Goal: Contribute content: Contribute content

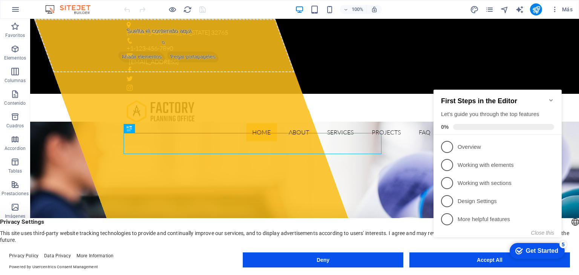
click at [550, 97] on icon "Minimize checklist" at bounding box center [551, 100] width 6 height 6
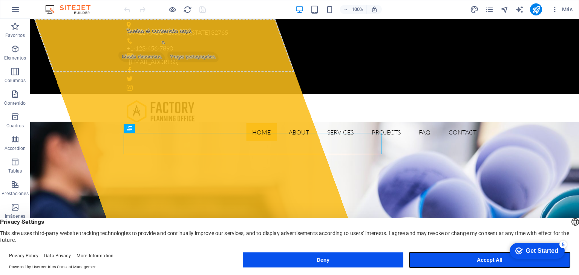
click at [469, 258] on button "Accept All" at bounding box center [489, 260] width 161 height 15
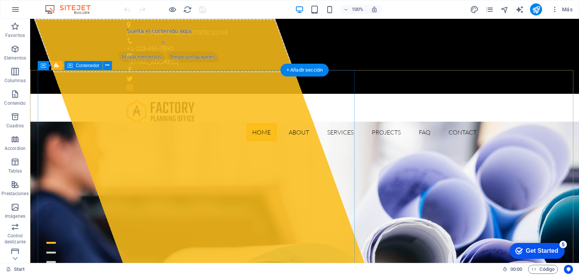
click at [279, 72] on div "Suelta el contenido aquí o Añadir elementos Pegar portapapeles" at bounding box center [164, 46] width 261 height 54
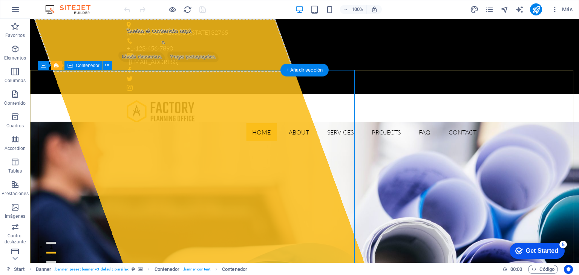
click at [271, 72] on div "Suelta el contenido aquí o Añadir elementos Pegar portapapeles" at bounding box center [164, 46] width 261 height 54
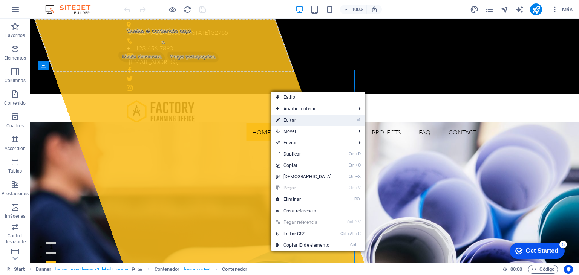
click at [292, 118] on link "⏎ Editar" at bounding box center [303, 120] width 65 height 11
select select "%"
select select "px"
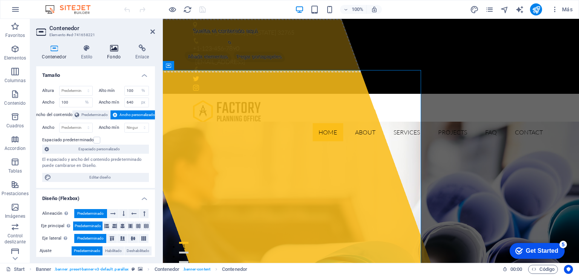
click at [113, 49] on icon at bounding box center [113, 48] width 25 height 8
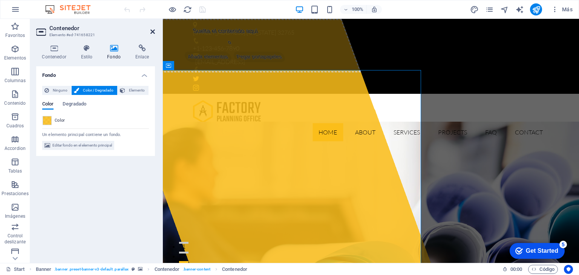
click at [152, 31] on icon at bounding box center [152, 32] width 5 height 6
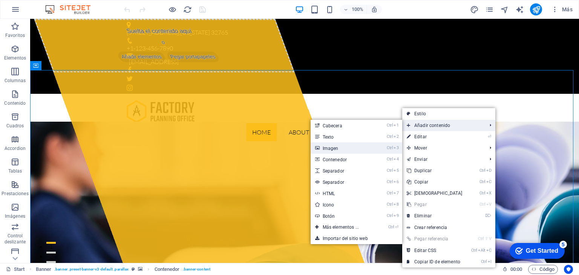
click at [336, 145] on link "Ctrl 3 Imagen" at bounding box center [342, 147] width 63 height 11
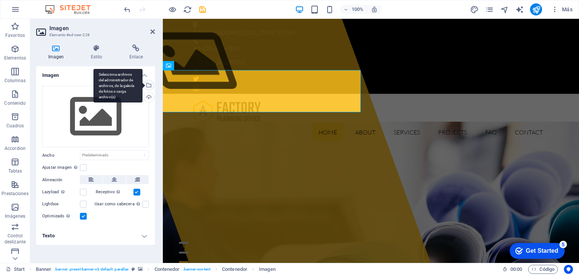
click at [149, 85] on div "Selecciona archivos del administrador de archivos, de la galería de fotos o car…" at bounding box center [147, 85] width 11 height 11
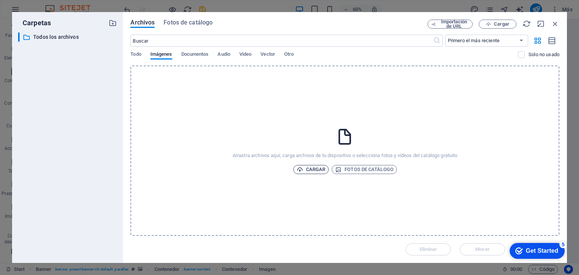
click at [313, 169] on span "Cargar" at bounding box center [311, 169] width 29 height 9
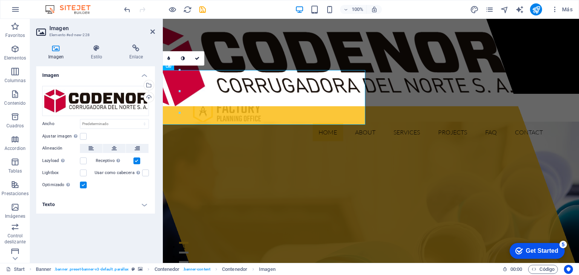
click at [149, 32] on header "Imagen Elemento #ed-new-228" at bounding box center [95, 29] width 119 height 20
click at [150, 33] on icon at bounding box center [152, 32] width 5 height 6
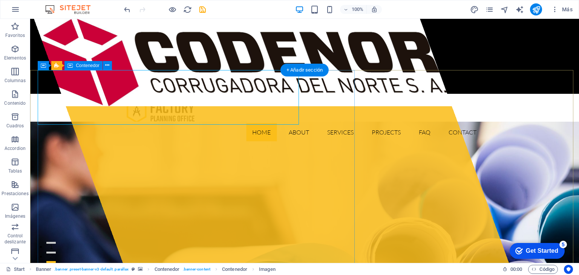
click at [103, 146] on div at bounding box center [271, 141] width 475 height 244
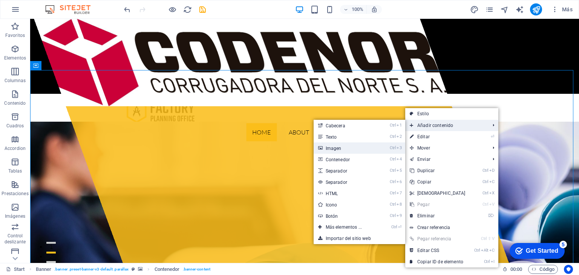
click at [340, 146] on link "Ctrl 3 Imagen" at bounding box center [345, 147] width 63 height 11
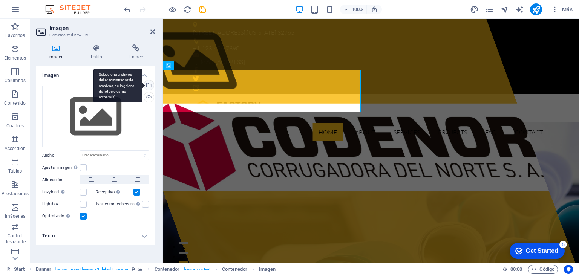
click at [149, 84] on div "Selecciona archivos del administrador de archivos, de la galería de fotos o car…" at bounding box center [147, 85] width 11 height 11
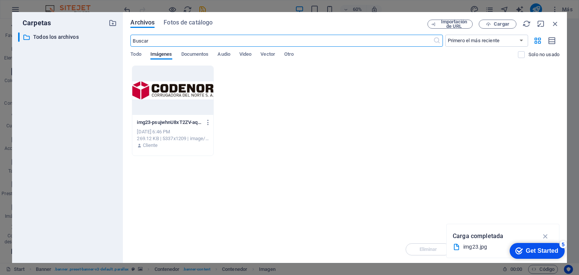
click at [188, 89] on div at bounding box center [172, 90] width 81 height 49
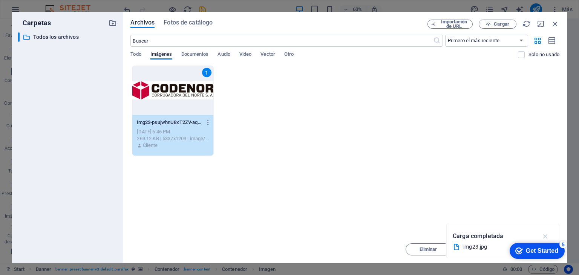
click at [544, 235] on icon "button" at bounding box center [545, 236] width 9 height 8
click at [528, 249] on div "Get Started" at bounding box center [542, 251] width 32 height 7
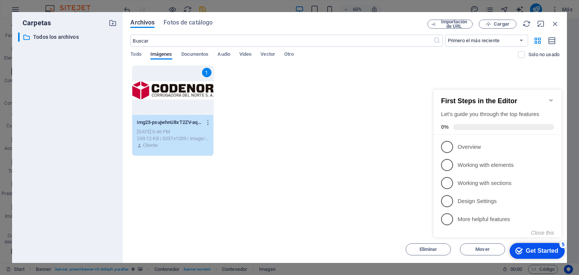
click at [550, 99] on icon "Minimize checklist" at bounding box center [550, 100] width 3 height 2
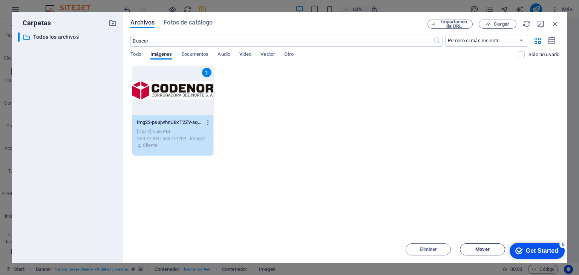
click at [476, 248] on span "Mover" at bounding box center [482, 249] width 14 height 5
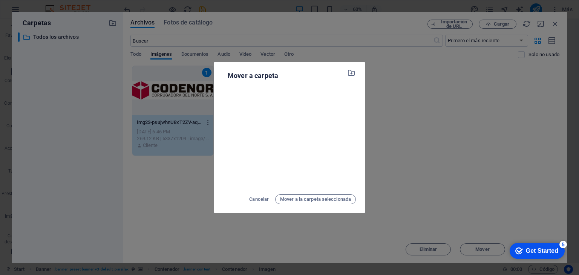
click at [435, 136] on div "Mover a carpeta Cancelar Mover a la carpeta seleccionada" at bounding box center [289, 137] width 579 height 275
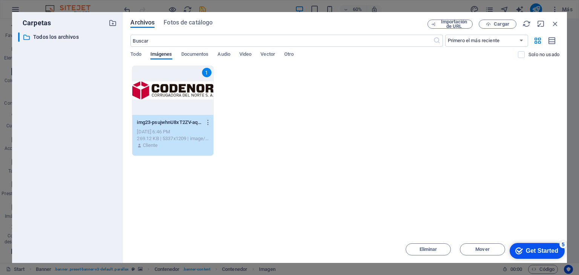
click at [170, 90] on div "1" at bounding box center [172, 90] width 81 height 49
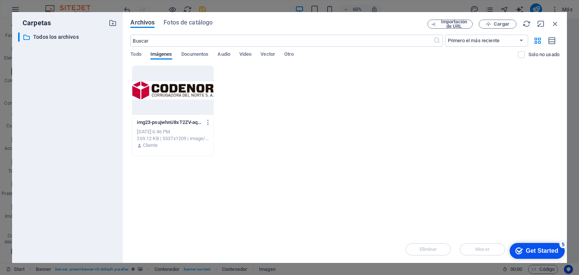
click at [170, 90] on div at bounding box center [172, 90] width 81 height 49
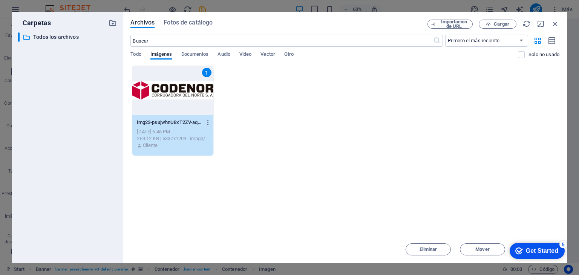
click at [541, 251] on div "Get Started" at bounding box center [542, 251] width 32 height 7
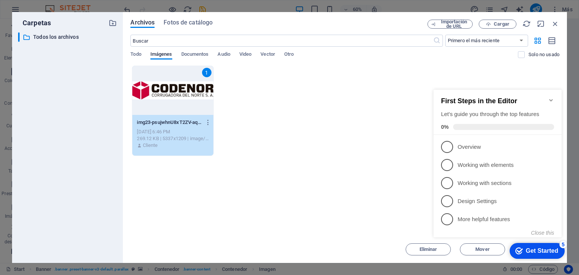
click at [550, 98] on icon "Minimize checklist" at bounding box center [551, 100] width 6 height 6
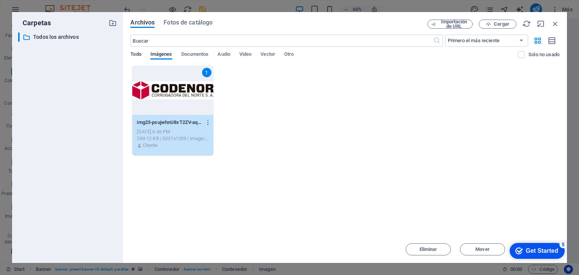
click at [137, 53] on span "Todo" at bounding box center [135, 55] width 11 height 11
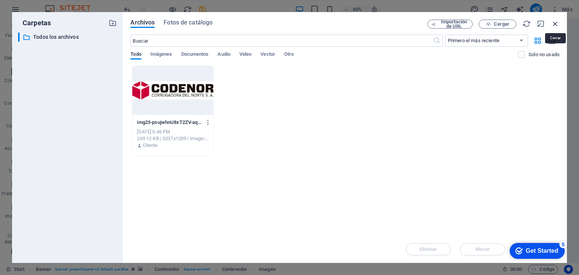
click at [556, 24] on icon "button" at bounding box center [555, 24] width 8 height 8
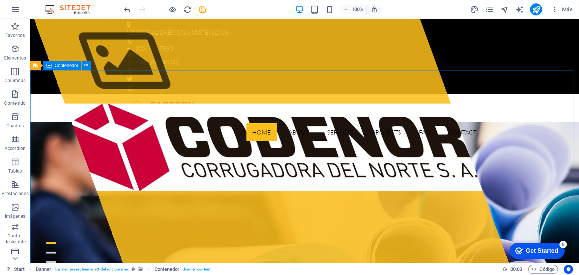
drag, startPoint x: 11, startPoint y: 210, endPoint x: 114, endPoint y: 87, distance: 160.3
click at [12, 210] on icon "button" at bounding box center [15, 207] width 9 height 9
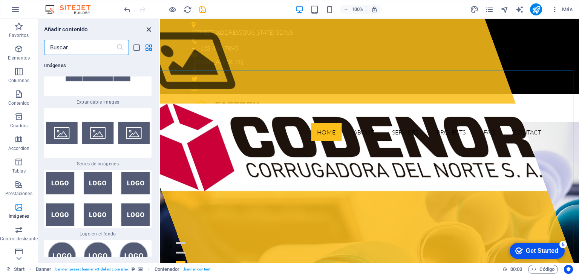
scroll to position [7552, 0]
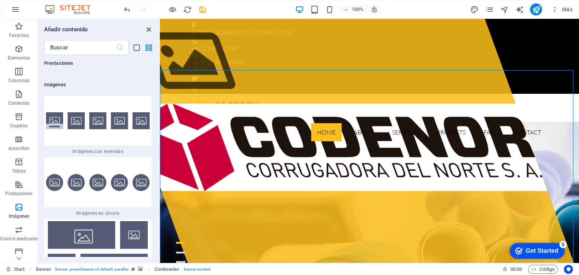
click at [148, 29] on icon "close panel" at bounding box center [148, 29] width 9 height 9
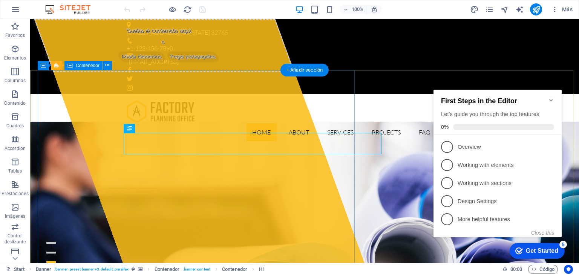
drag, startPoint x: 301, startPoint y: 141, endPoint x: 130, endPoint y: 130, distance: 171.5
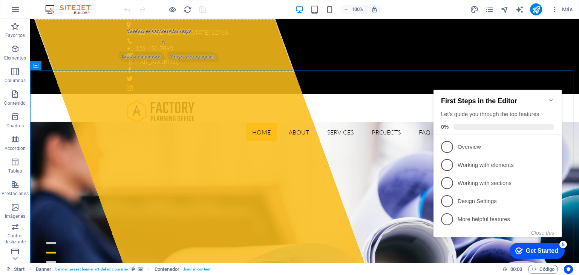
click at [550, 97] on icon "Minimize checklist" at bounding box center [551, 100] width 6 height 6
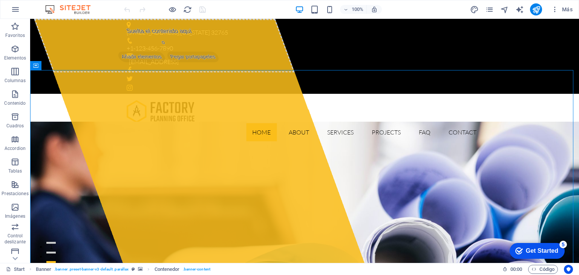
click div "checkmark Get Started 5 First Steps in the Editor Let's guide you through the t…"
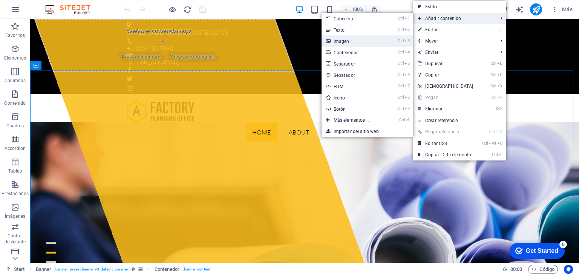
drag, startPoint x: 348, startPoint y: 39, endPoint x: 242, endPoint y: 90, distance: 118.2
click at [348, 39] on link "Ctrl 3 Imagen" at bounding box center [352, 40] width 63 height 11
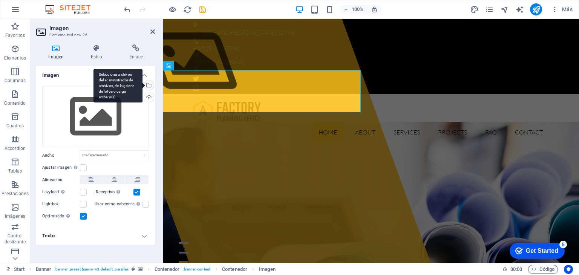
click at [150, 81] on div "Selecciona archivos del administrador de archivos, de la galería de fotos o car…" at bounding box center [147, 85] width 11 height 11
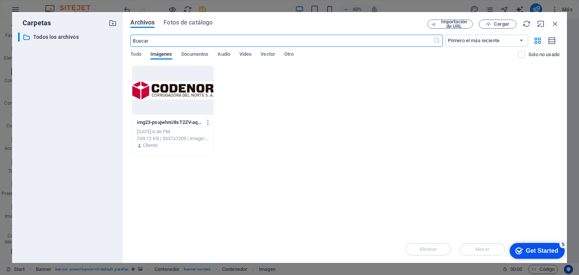
click at [170, 91] on div at bounding box center [172, 90] width 81 height 49
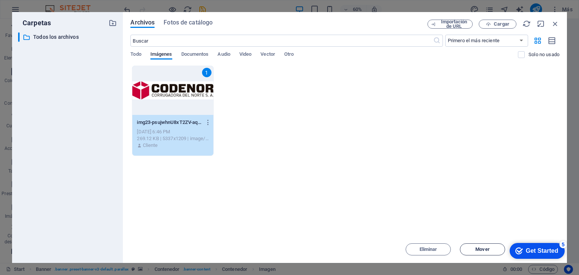
click at [481, 248] on span "Mover" at bounding box center [482, 249] width 14 height 5
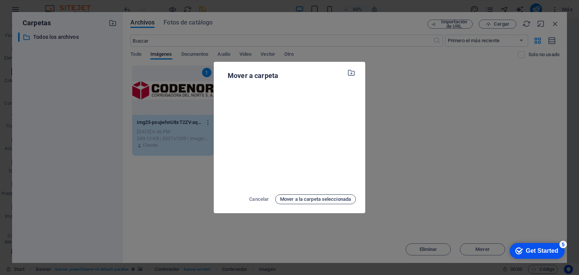
click at [336, 196] on span "Mover a la carpeta seleccionada" at bounding box center [315, 199] width 71 height 9
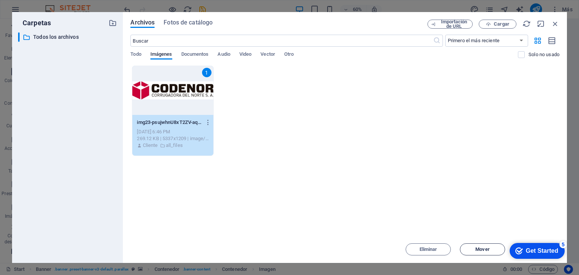
click at [485, 249] on span "Mover" at bounding box center [482, 249] width 14 height 5
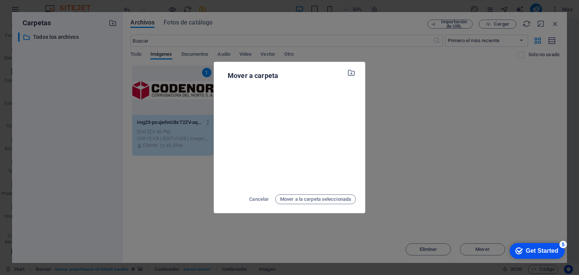
click at [540, 250] on div "Get Started" at bounding box center [542, 251] width 32 height 7
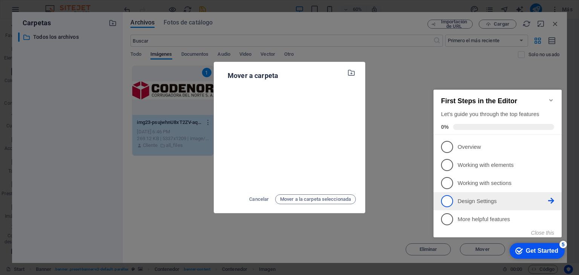
click at [444, 199] on span "4" at bounding box center [447, 201] width 12 height 12
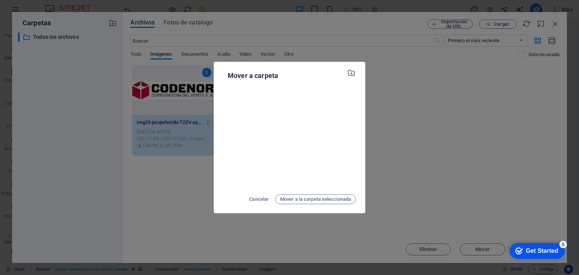
click at [434, 135] on div "Mover a carpeta Cancelar Mover a la carpeta seleccionada" at bounding box center [289, 137] width 579 height 275
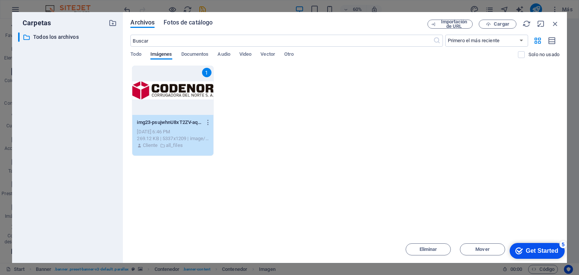
click at [174, 19] on div "Archivos Fotos de catálogo Importación de URL Cargar ​ Primero el más reciente …" at bounding box center [345, 137] width 444 height 251
click at [157, 54] on span "Imágenes" at bounding box center [161, 55] width 22 height 11
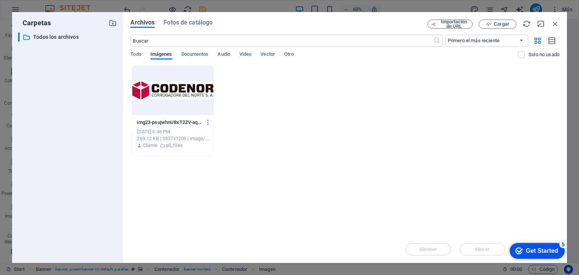
click at [175, 92] on div at bounding box center [172, 90] width 81 height 49
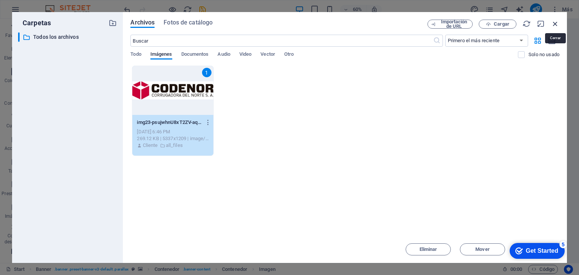
drag, startPoint x: 554, startPoint y: 23, endPoint x: 391, endPoint y: 5, distance: 163.9
click at [554, 23] on icon "button" at bounding box center [555, 24] width 8 height 8
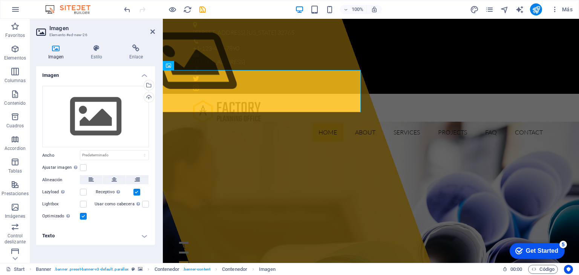
click at [51, 50] on icon at bounding box center [56, 48] width 40 height 8
click at [149, 98] on div "Cargar" at bounding box center [147, 97] width 11 height 11
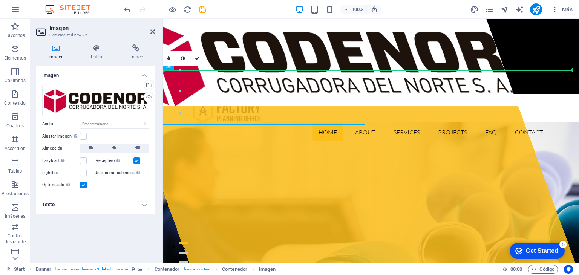
drag, startPoint x: 323, startPoint y: 93, endPoint x: 437, endPoint y: 116, distance: 116.3
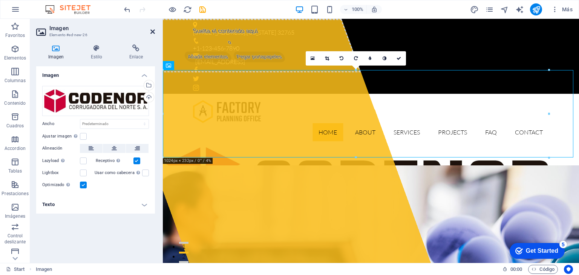
click at [151, 32] on icon at bounding box center [152, 32] width 5 height 6
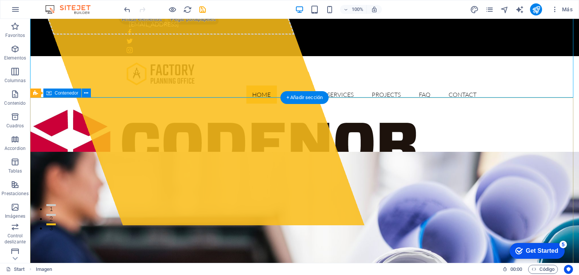
scroll to position [75, 0]
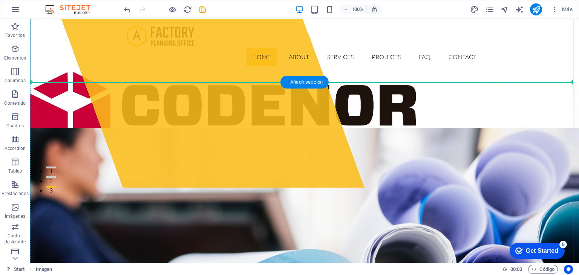
drag, startPoint x: 441, startPoint y: 60, endPoint x: 456, endPoint y: 127, distance: 69.1
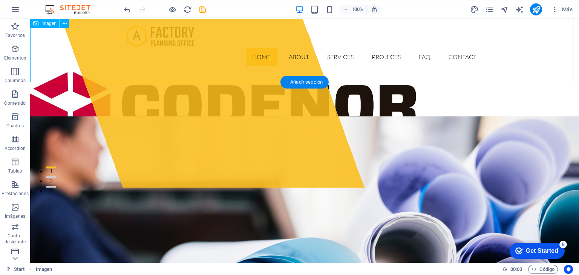
scroll to position [0, 0]
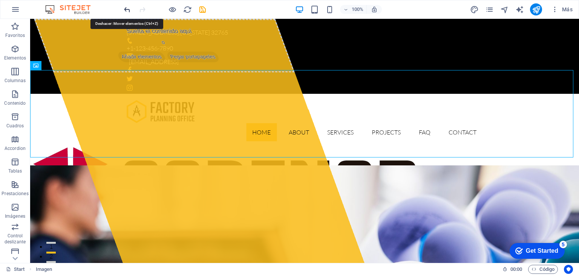
click at [125, 7] on icon "undo" at bounding box center [127, 9] width 9 height 9
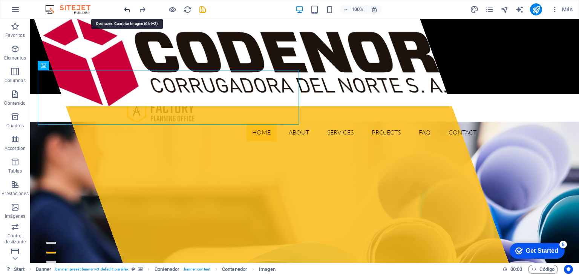
click at [125, 8] on icon "undo" at bounding box center [127, 9] width 9 height 9
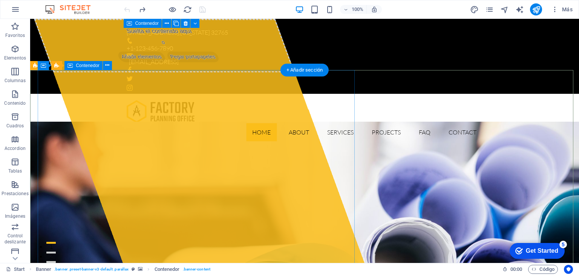
click at [306, 183] on div "Suelta el contenido aquí o Añadir elementos Pegar portapapeles" at bounding box center [199, 141] width 330 height 244
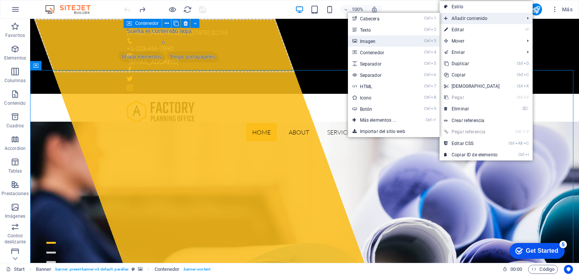
click at [399, 43] on link "Ctrl 3 Imagen" at bounding box center [379, 40] width 63 height 11
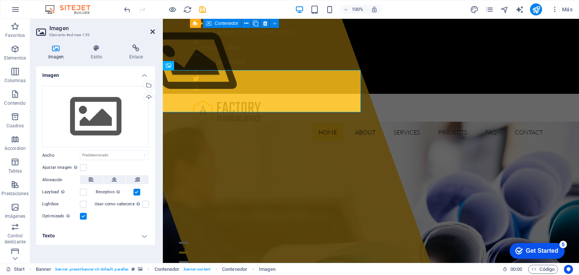
drag, startPoint x: 153, startPoint y: 29, endPoint x: 122, endPoint y: 11, distance: 35.4
click at [153, 29] on icon at bounding box center [152, 32] width 5 height 6
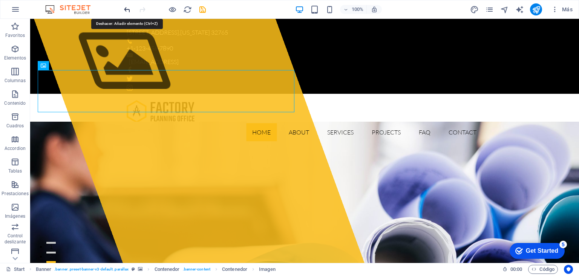
click at [128, 7] on icon "undo" at bounding box center [127, 9] width 9 height 9
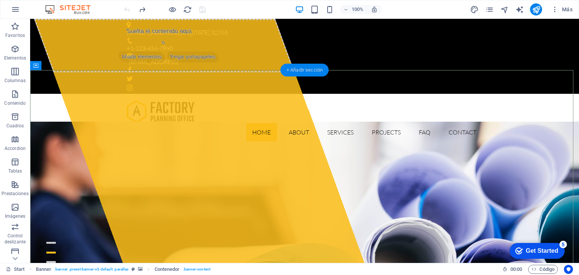
click at [298, 72] on div "+ Añadir sección" at bounding box center [304, 70] width 48 height 13
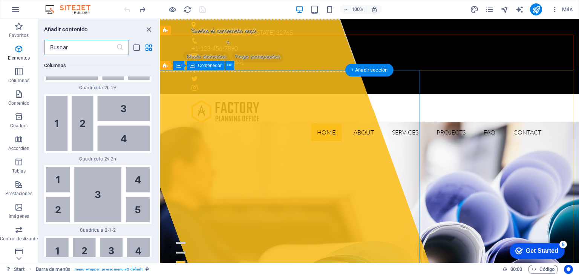
scroll to position [2448, 0]
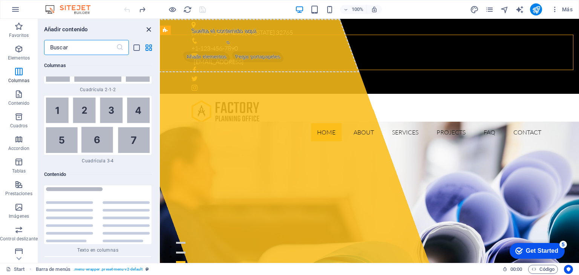
drag, startPoint x: 148, startPoint y: 31, endPoint x: 118, endPoint y: 12, distance: 35.0
click at [148, 31] on icon "close panel" at bounding box center [148, 29] width 9 height 9
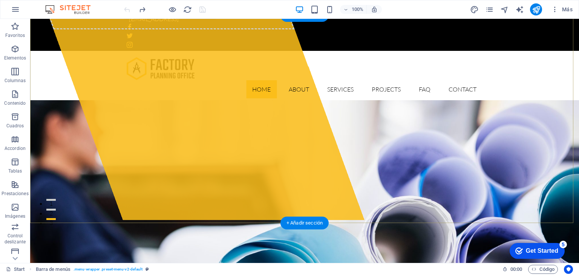
scroll to position [75, 0]
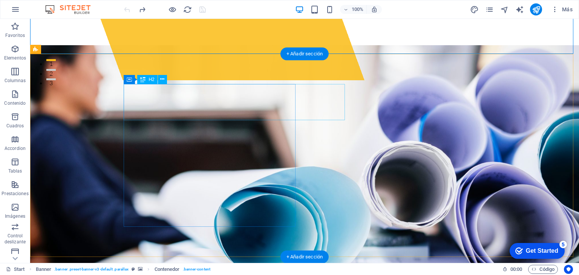
scroll to position [226, 0]
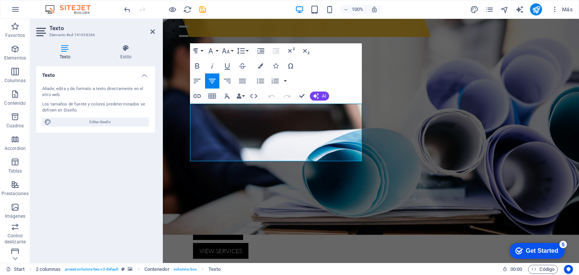
drag, startPoint x: 331, startPoint y: 158, endPoint x: 181, endPoint y: 109, distance: 158.4
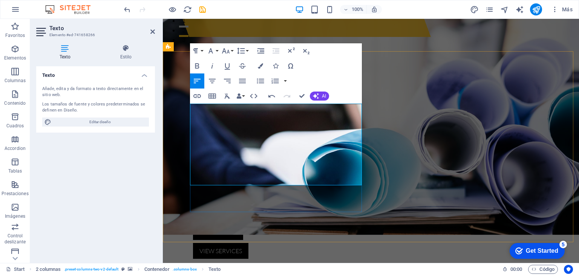
scroll to position [0, 416]
click at [128, 8] on icon "undo" at bounding box center [127, 9] width 9 height 9
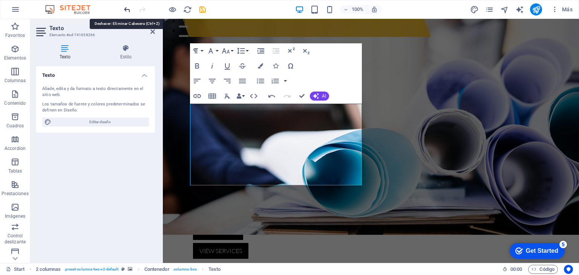
click at [128, 8] on icon "undo" at bounding box center [127, 9] width 9 height 9
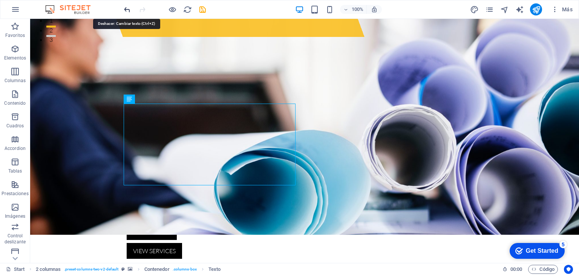
click at [125, 8] on icon "undo" at bounding box center [127, 9] width 9 height 9
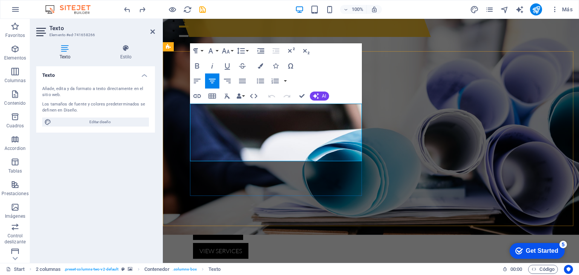
drag, startPoint x: 330, startPoint y: 156, endPoint x: 193, endPoint y: 110, distance: 144.6
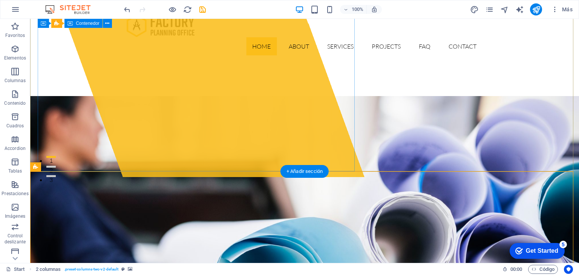
scroll to position [75, 0]
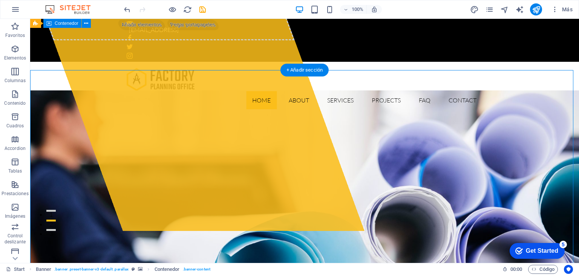
scroll to position [0, 0]
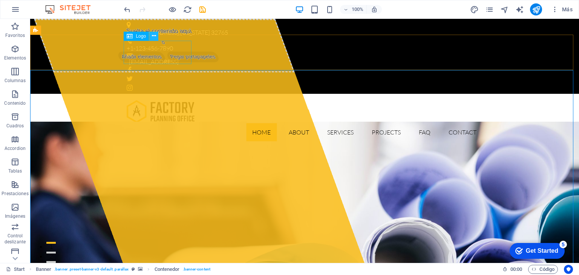
click at [153, 37] on icon at bounding box center [154, 36] width 4 height 8
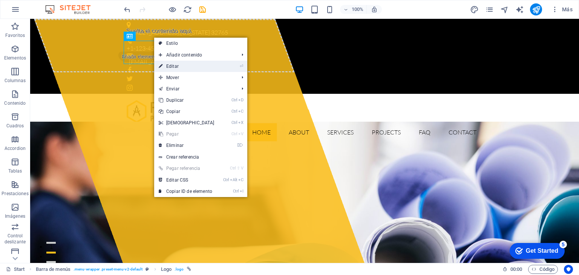
click at [184, 65] on link "⏎ Editar" at bounding box center [186, 66] width 65 height 11
select select "px"
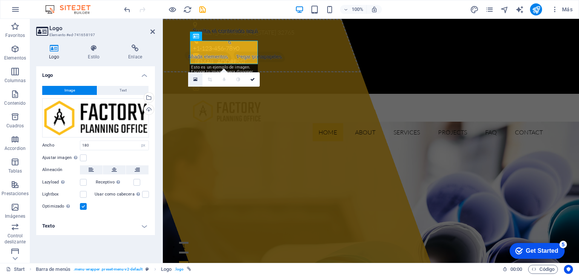
drag, startPoint x: 193, startPoint y: 79, endPoint x: 49, endPoint y: 101, distance: 144.8
click at [193, 79] on link at bounding box center [195, 79] width 14 height 14
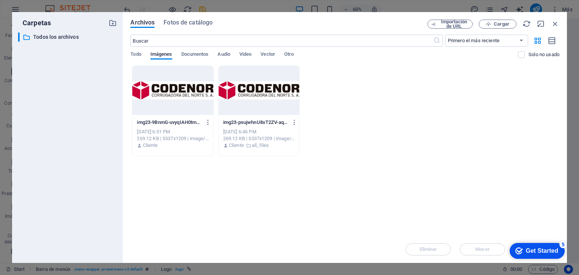
click at [257, 91] on div at bounding box center [259, 90] width 81 height 49
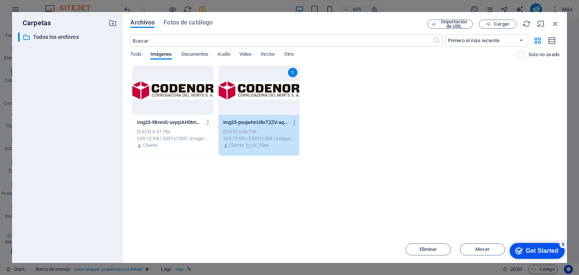
click at [526, 250] on div "Get Started" at bounding box center [542, 251] width 32 height 7
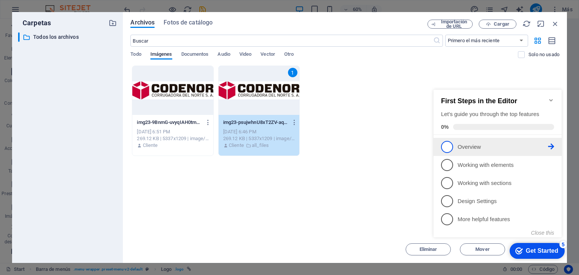
click at [445, 142] on span "1" at bounding box center [447, 147] width 12 height 12
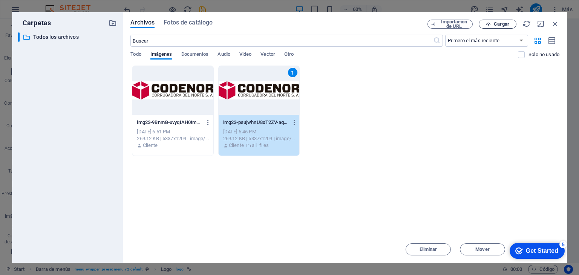
click at [496, 22] on span "Cargar" at bounding box center [501, 24] width 15 height 5
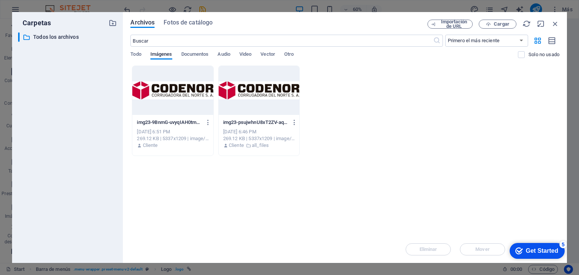
click at [258, 97] on div at bounding box center [259, 90] width 81 height 49
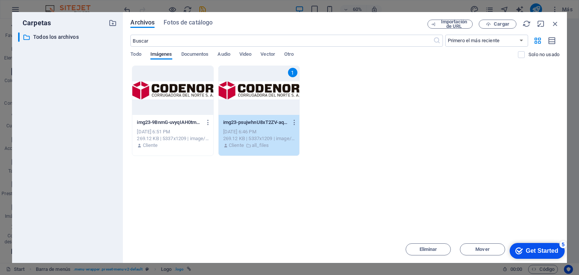
click at [258, 97] on div "1" at bounding box center [259, 90] width 81 height 49
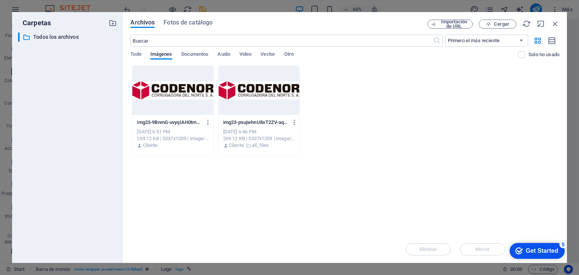
click at [258, 97] on div at bounding box center [259, 90] width 81 height 49
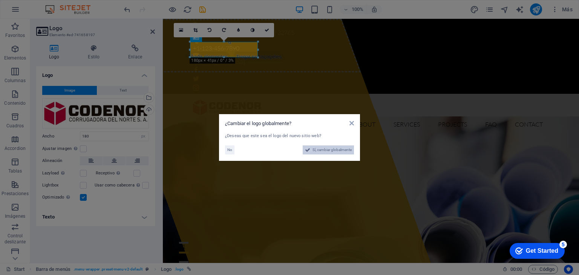
click at [332, 150] on span "Sí, cambiar globalmente" at bounding box center [331, 149] width 39 height 9
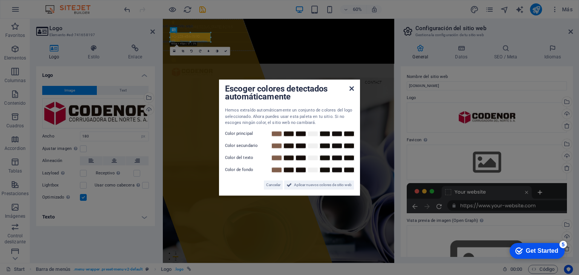
click at [351, 88] on icon at bounding box center [351, 89] width 5 height 6
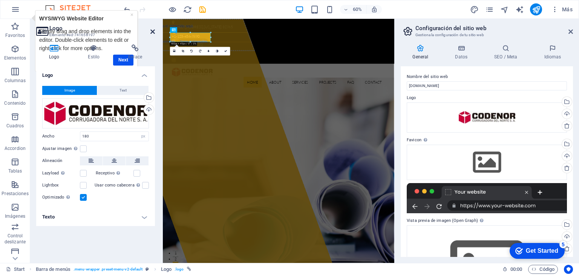
click at [151, 31] on icon at bounding box center [152, 32] width 5 height 6
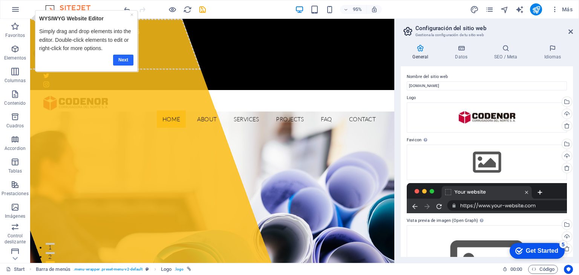
drag, startPoint x: 123, startPoint y: 58, endPoint x: 176, endPoint y: 68, distance: 54.6
click at [123, 58] on link "Next" at bounding box center [123, 59] width 20 height 11
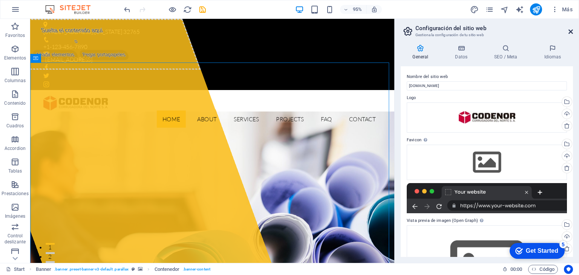
click at [570, 29] on icon at bounding box center [570, 32] width 5 height 6
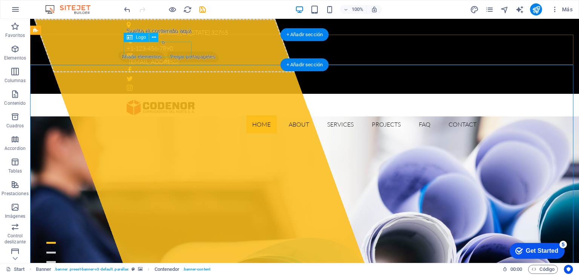
click at [152, 100] on div at bounding box center [305, 107] width 356 height 15
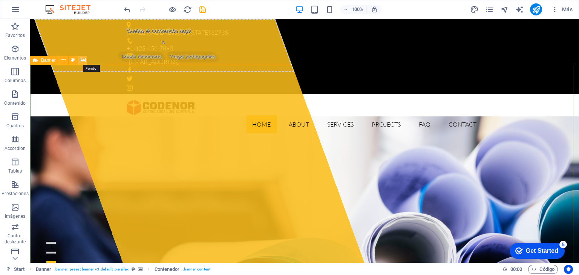
click at [82, 60] on icon at bounding box center [83, 60] width 6 height 8
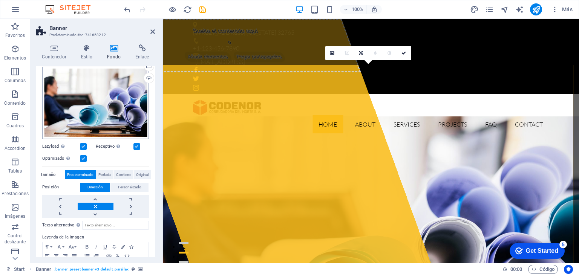
scroll to position [32, 0]
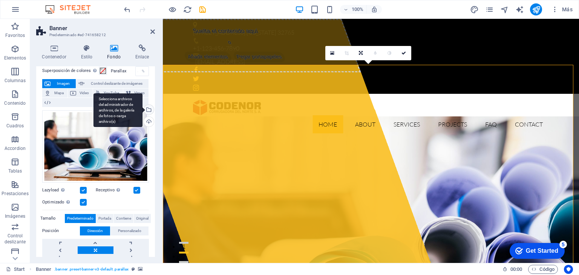
click at [142, 109] on div "Selecciona archivos del administrador de archivos, de la galería de fotos o car…" at bounding box center [117, 110] width 49 height 34
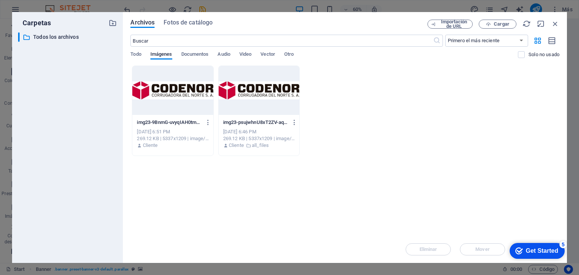
click at [191, 95] on div at bounding box center [172, 90] width 81 height 49
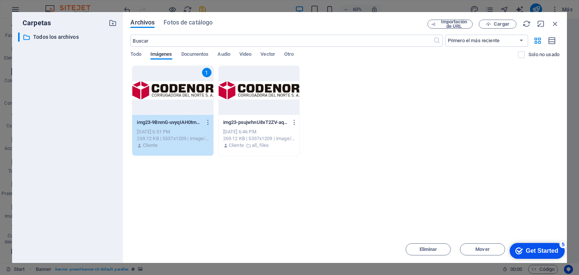
click at [538, 248] on div "Get Started" at bounding box center [542, 251] width 32 height 7
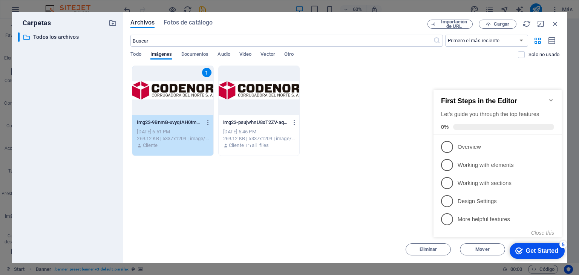
click at [528, 248] on div "Get Started" at bounding box center [542, 251] width 32 height 7
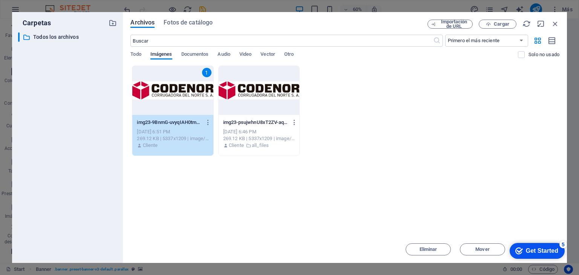
click at [528, 248] on div "Get Started" at bounding box center [542, 251] width 32 height 7
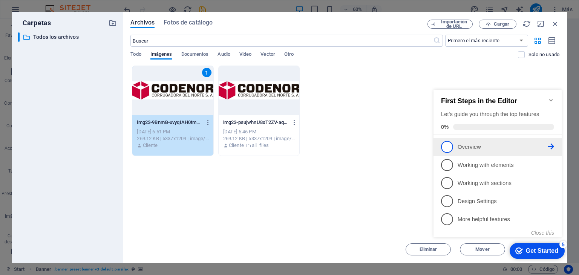
click at [448, 145] on span "1" at bounding box center [447, 147] width 12 height 12
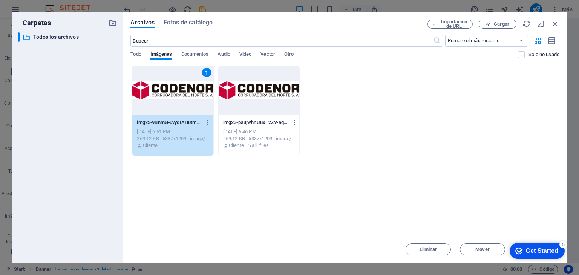
drag, startPoint x: 525, startPoint y: 250, endPoint x: 598, endPoint y: 403, distance: 169.8
click at [526, 249] on div "Get Started" at bounding box center [542, 251] width 32 height 7
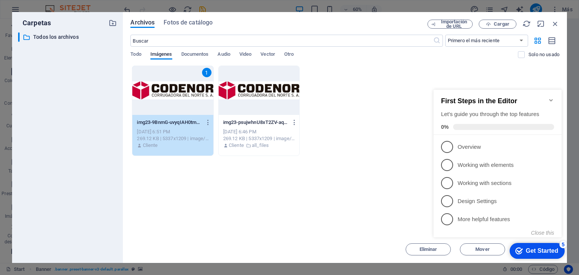
click at [187, 100] on div "1" at bounding box center [172, 90] width 81 height 49
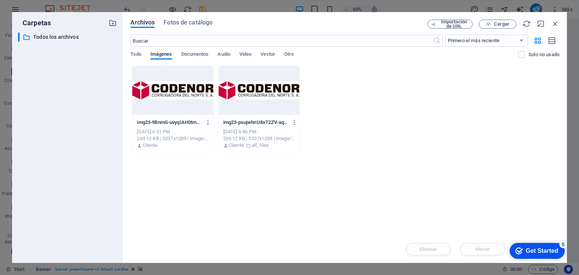
click at [195, 114] on div at bounding box center [172, 90] width 81 height 49
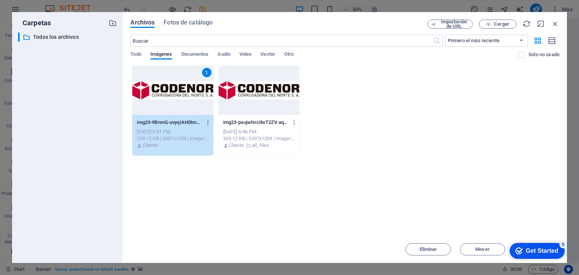
click at [195, 114] on div "1" at bounding box center [172, 90] width 81 height 49
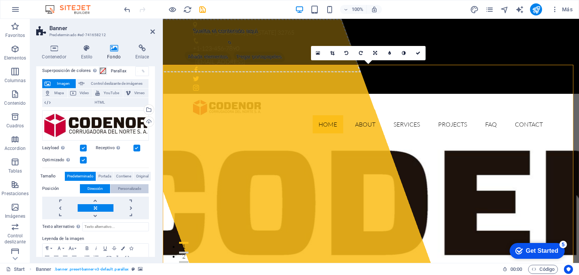
click at [127, 189] on span "Personalizado" at bounding box center [129, 188] width 23 height 9
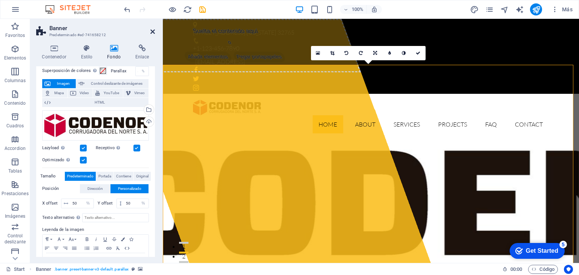
click at [152, 32] on icon at bounding box center [152, 32] width 5 height 6
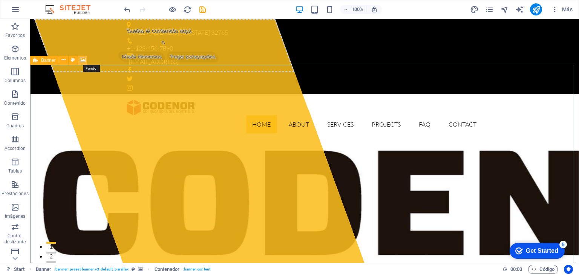
click at [83, 61] on icon at bounding box center [83, 60] width 6 height 8
select select "%"
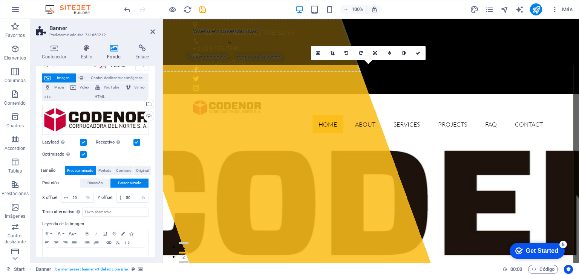
scroll to position [57, 0]
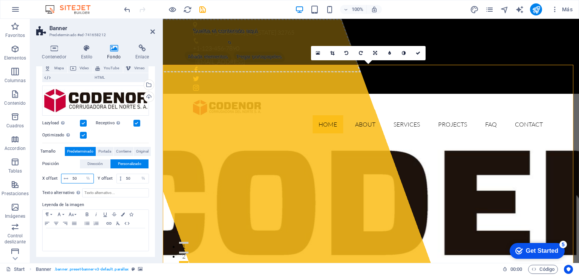
click at [73, 177] on input "50" at bounding box center [81, 178] width 23 height 9
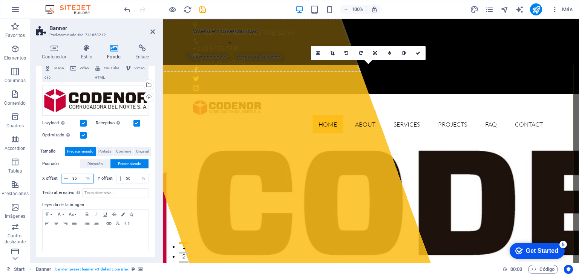
drag, startPoint x: 80, startPoint y: 179, endPoint x: 71, endPoint y: 177, distance: 9.2
click at [71, 177] on input "35" at bounding box center [81, 178] width 23 height 9
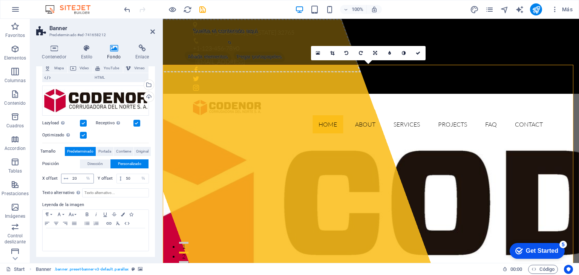
click at [65, 178] on icon at bounding box center [66, 178] width 5 height 5
drag, startPoint x: 78, startPoint y: 177, endPoint x: 71, endPoint y: 174, distance: 8.3
click at [71, 174] on input "20" at bounding box center [81, 178] width 23 height 9
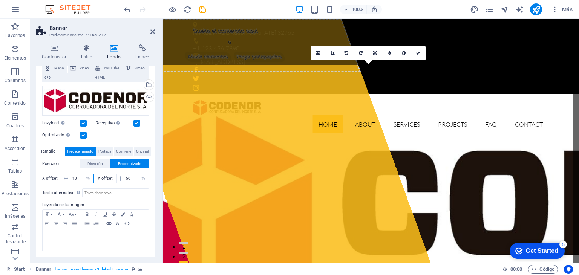
drag, startPoint x: 79, startPoint y: 178, endPoint x: 70, endPoint y: 171, distance: 11.2
click at [69, 177] on div "10 px rem % vh vw" at bounding box center [77, 179] width 33 height 10
type input "5"
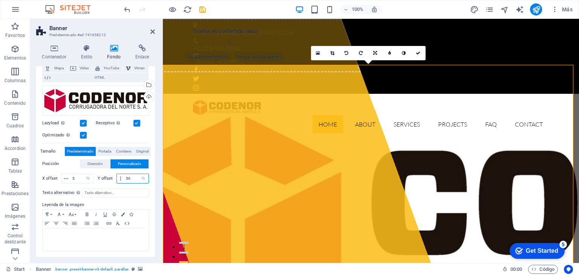
drag, startPoint x: 131, startPoint y: 181, endPoint x: 125, endPoint y: 178, distance: 6.8
click at [125, 178] on input "50" at bounding box center [136, 178] width 24 height 9
type input "5"
drag, startPoint x: 135, startPoint y: 180, endPoint x: 161, endPoint y: 185, distance: 26.5
click at [135, 180] on input "5" at bounding box center [136, 178] width 24 height 9
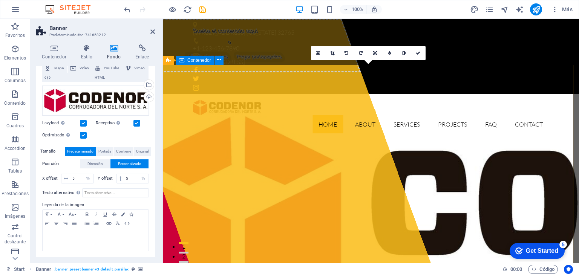
drag, startPoint x: 537, startPoint y: 178, endPoint x: 660, endPoint y: 177, distance: 123.6
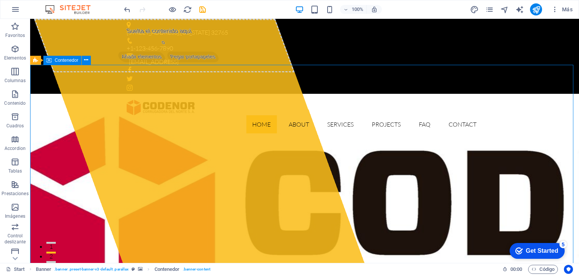
click at [62, 61] on icon at bounding box center [63, 60] width 4 height 8
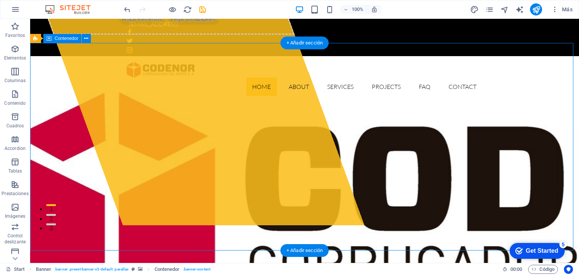
scroll to position [0, 0]
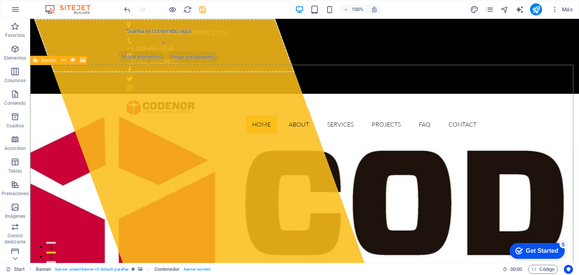
click at [36, 61] on icon at bounding box center [35, 60] width 5 height 9
click at [45, 60] on span "Banner" at bounding box center [48, 60] width 15 height 5
click at [81, 58] on icon at bounding box center [83, 60] width 6 height 8
select select "%"
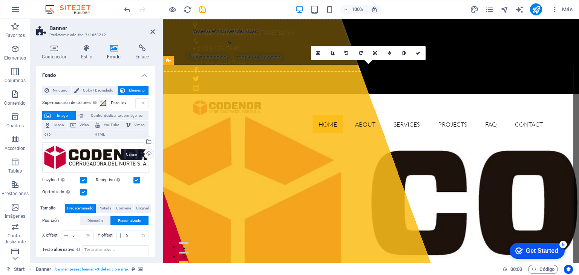
click at [147, 151] on div "Cargar" at bounding box center [147, 154] width 11 height 11
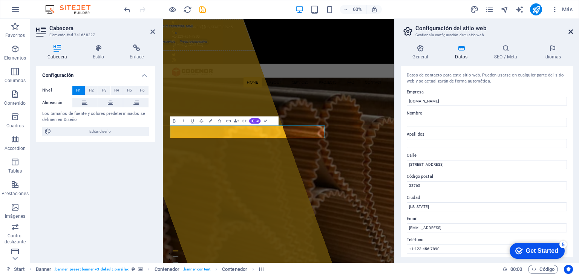
drag, startPoint x: 572, startPoint y: 33, endPoint x: 410, endPoint y: 14, distance: 163.5
click at [573, 33] on icon at bounding box center [570, 32] width 5 height 6
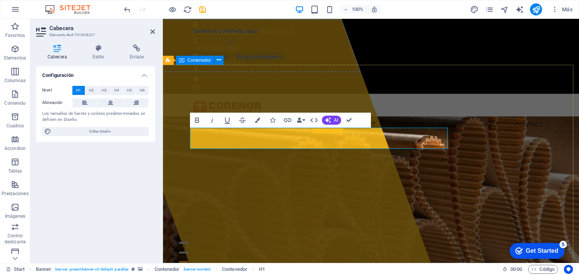
drag, startPoint x: 380, startPoint y: 138, endPoint x: 510, endPoint y: 137, distance: 130.0
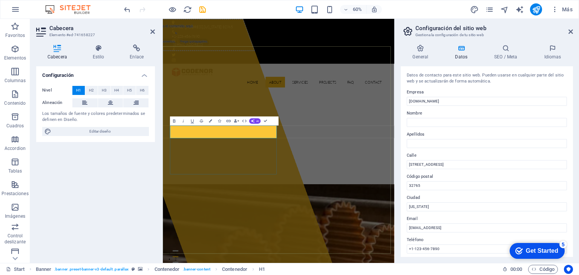
scroll to position [356, 0]
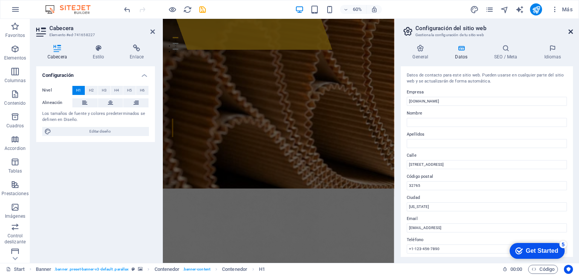
click at [570, 29] on icon at bounding box center [570, 32] width 5 height 6
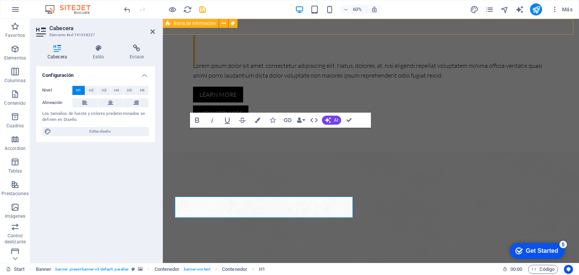
scroll to position [0, 0]
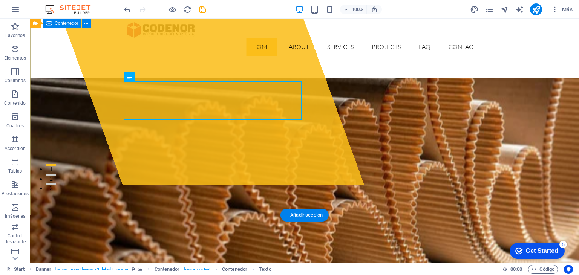
scroll to position [38, 0]
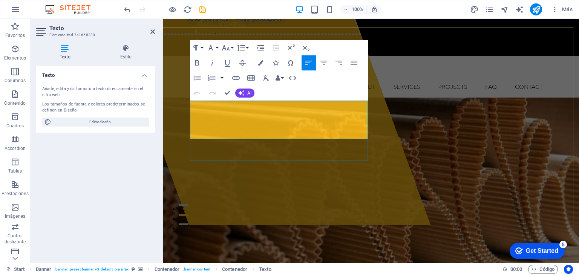
drag, startPoint x: 278, startPoint y: 137, endPoint x: 190, endPoint y: 104, distance: 94.1
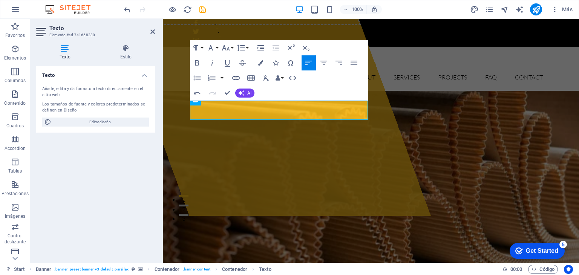
scroll to position [42, 0]
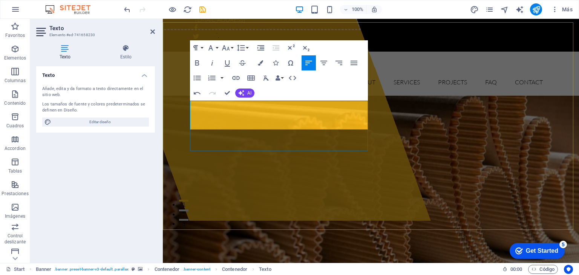
drag, startPoint x: 286, startPoint y: 113, endPoint x: 282, endPoint y: 115, distance: 4.9
click at [349, 181] on div "Suelta el contenido aquí o Añadir elementos Pegar portapapeles" at bounding box center [265, 99] width 330 height 244
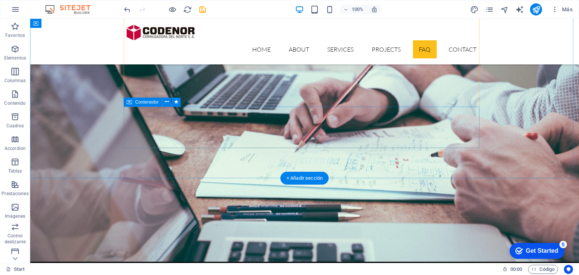
scroll to position [1960, 0]
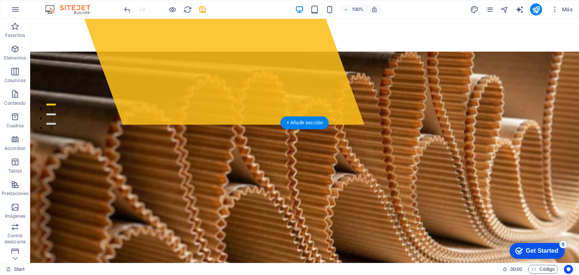
scroll to position [151, 0]
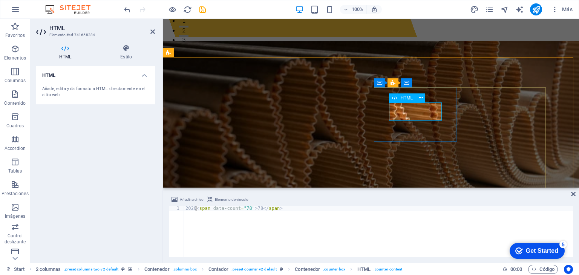
type textarea "2020<span data-count="78">78</span>"
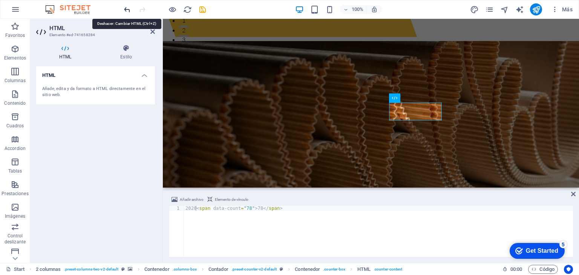
click at [128, 8] on icon "undo" at bounding box center [127, 9] width 9 height 9
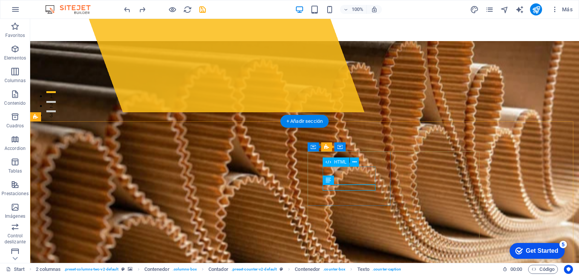
click at [355, 161] on icon at bounding box center [354, 162] width 4 height 8
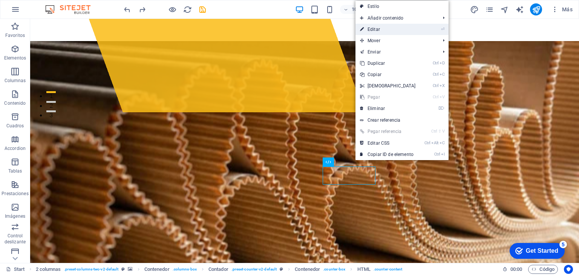
click at [381, 29] on link "⏎ Editar" at bounding box center [387, 29] width 65 height 11
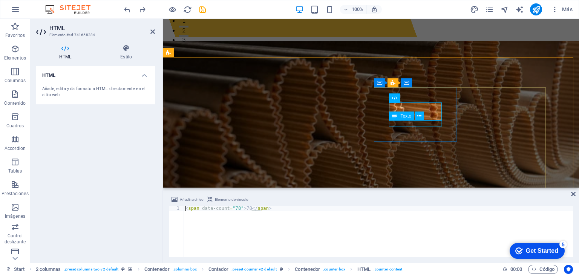
click at [395, 118] on icon at bounding box center [394, 116] width 5 height 9
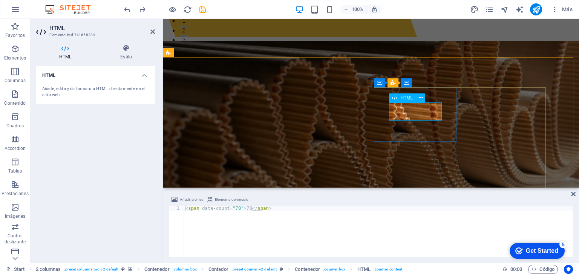
click at [421, 97] on icon at bounding box center [421, 98] width 4 height 8
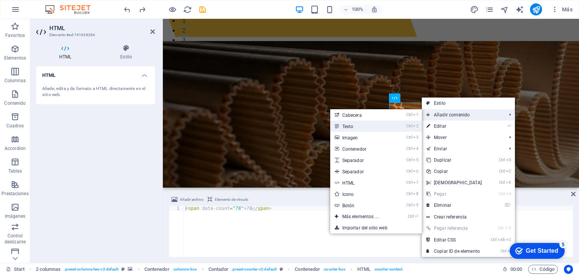
click at [375, 128] on link "Ctrl 2 Texto" at bounding box center [361, 126] width 63 height 11
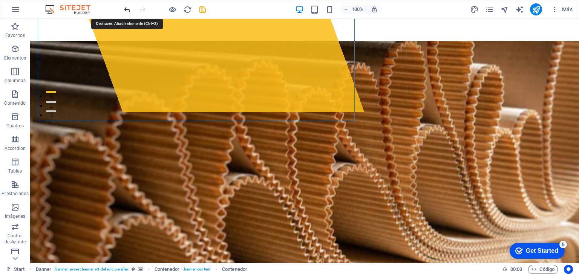
click at [127, 8] on icon "undo" at bounding box center [127, 9] width 9 height 9
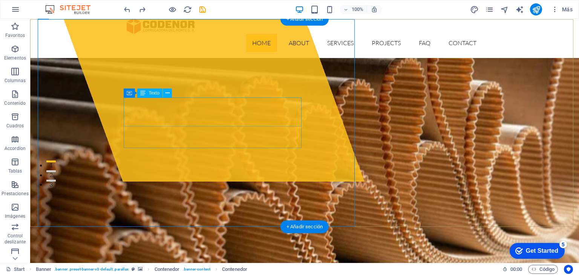
scroll to position [38, 0]
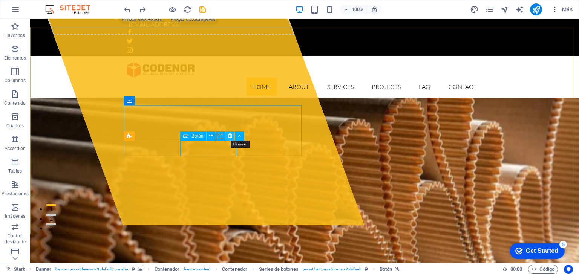
drag, startPoint x: 229, startPoint y: 136, endPoint x: 199, endPoint y: 117, distance: 35.6
click at [229, 136] on icon at bounding box center [230, 136] width 4 height 8
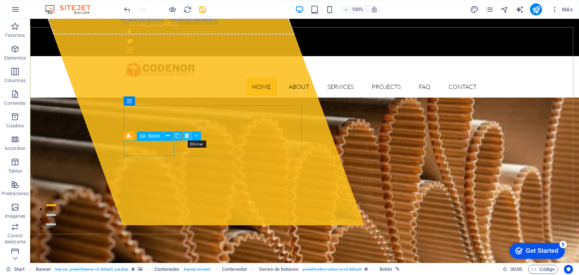
click at [185, 135] on icon at bounding box center [187, 136] width 4 height 8
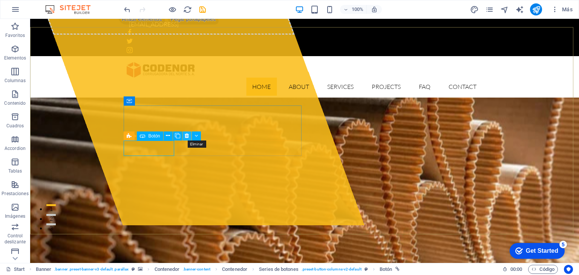
click at [185, 136] on icon at bounding box center [187, 136] width 4 height 8
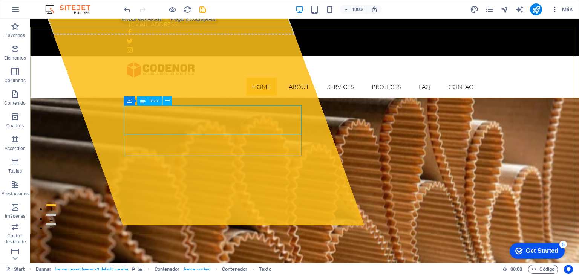
click at [152, 100] on span "Texto" at bounding box center [154, 101] width 11 height 5
click at [131, 102] on icon at bounding box center [129, 100] width 5 height 9
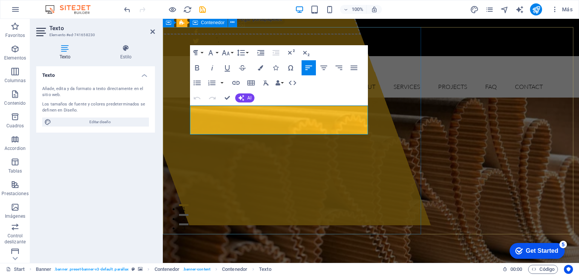
drag, startPoint x: 317, startPoint y: 131, endPoint x: 187, endPoint y: 107, distance: 131.8
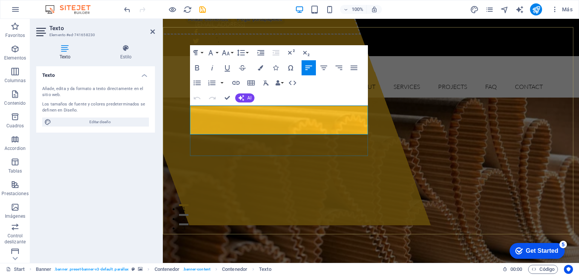
drag, startPoint x: 319, startPoint y: 131, endPoint x: 191, endPoint y: 113, distance: 128.6
click at [247, 94] on button "AI" at bounding box center [244, 97] width 19 height 9
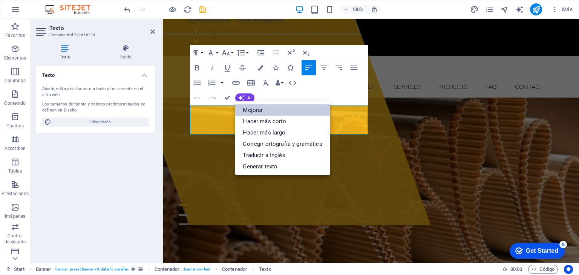
click at [263, 109] on link "Mejorar" at bounding box center [282, 109] width 94 height 11
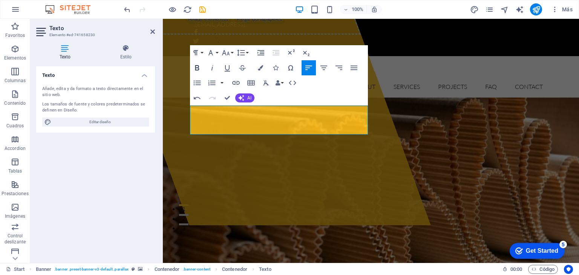
click at [197, 65] on icon "button" at bounding box center [197, 67] width 4 height 5
drag, startPoint x: 333, startPoint y: 130, endPoint x: 190, endPoint y: 110, distance: 144.6
drag, startPoint x: 335, startPoint y: 129, endPoint x: 191, endPoint y: 111, distance: 145.1
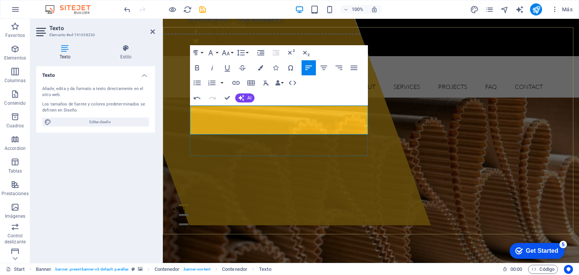
click at [197, 67] on icon "button" at bounding box center [197, 67] width 9 height 9
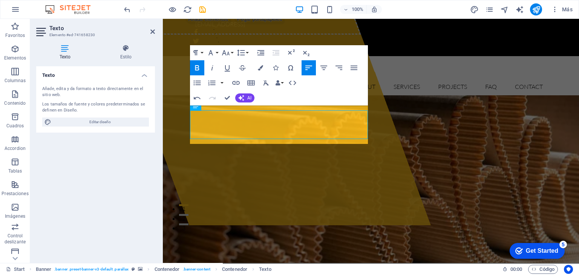
scroll to position [33, 0]
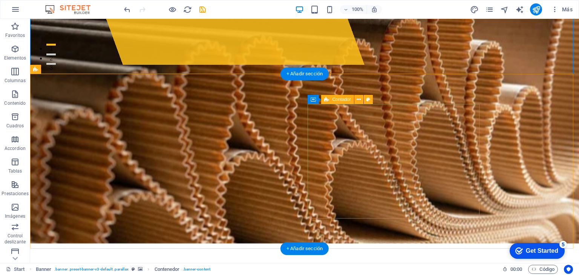
scroll to position [221, 0]
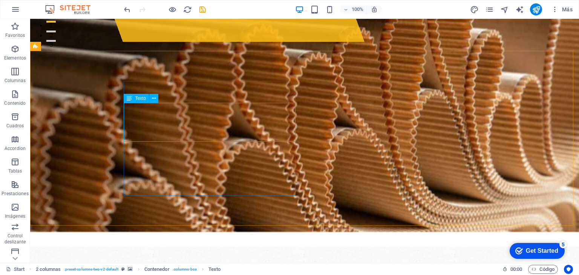
click at [137, 97] on span "Texto" at bounding box center [140, 98] width 11 height 5
click at [152, 97] on icon at bounding box center [154, 99] width 4 height 8
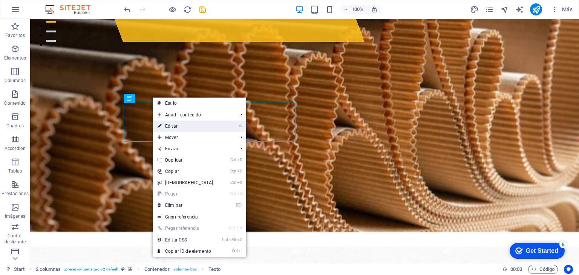
click at [184, 126] on link "⏎ Editar" at bounding box center [185, 126] width 65 height 11
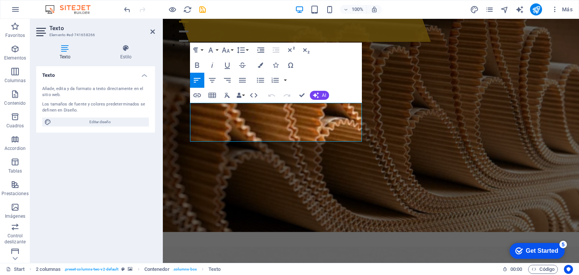
drag, startPoint x: 219, startPoint y: 136, endPoint x: 185, endPoint y: 110, distance: 42.1
click at [318, 94] on icon "button" at bounding box center [316, 95] width 6 height 6
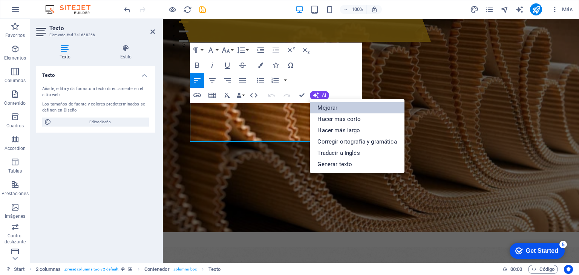
click at [328, 108] on link "Mejorar" at bounding box center [357, 107] width 94 height 11
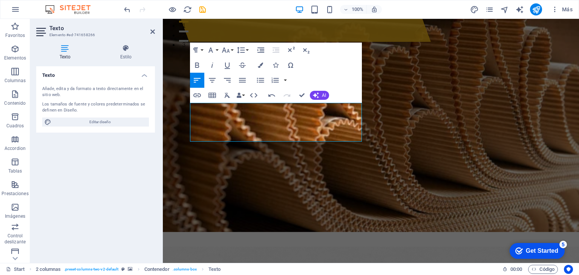
drag, startPoint x: 249, startPoint y: 135, endPoint x: 187, endPoint y: 106, distance: 68.4
click at [197, 64] on icon "button" at bounding box center [197, 65] width 9 height 9
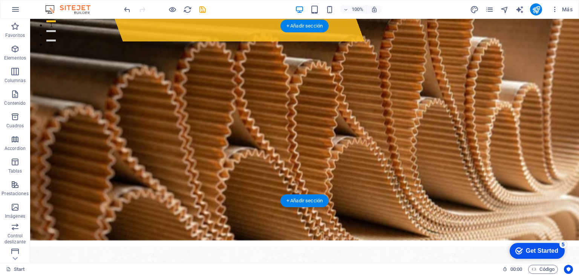
scroll to position [246, 0]
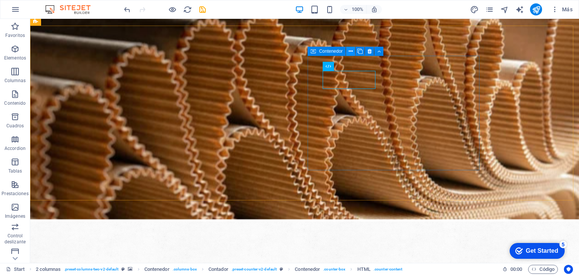
click at [352, 51] on icon at bounding box center [351, 51] width 4 height 8
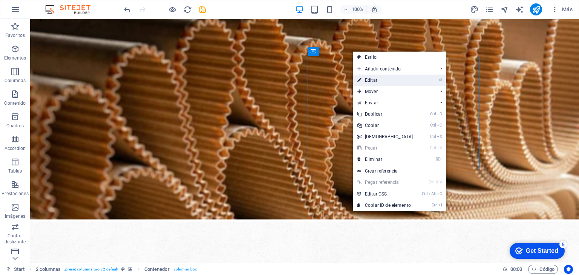
click at [381, 80] on link "⏎ Editar" at bounding box center [385, 80] width 65 height 11
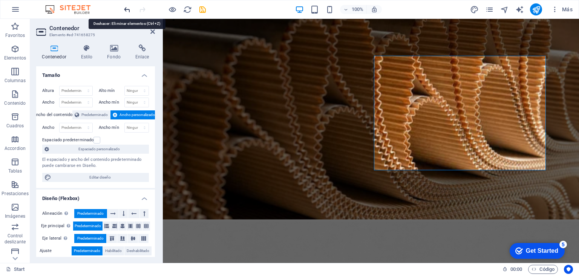
click at [129, 9] on icon "undo" at bounding box center [127, 9] width 9 height 9
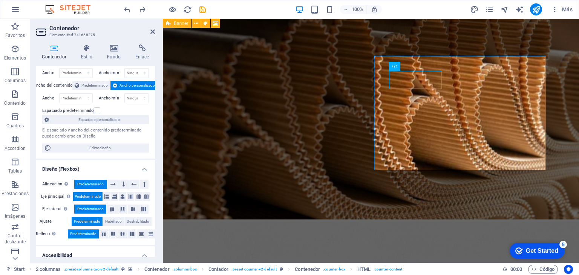
scroll to position [0, 0]
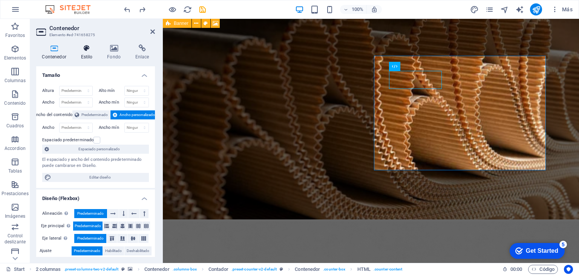
click at [87, 48] on icon at bounding box center [86, 48] width 23 height 8
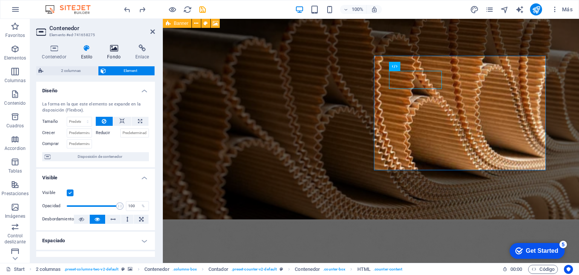
click at [113, 49] on icon at bounding box center [113, 48] width 25 height 8
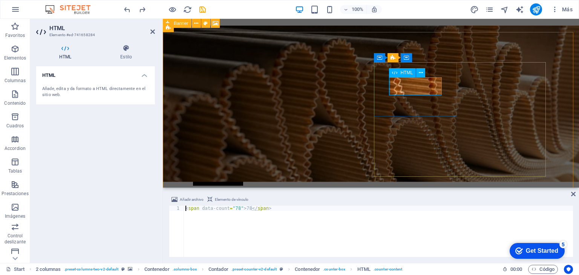
scroll to position [171, 0]
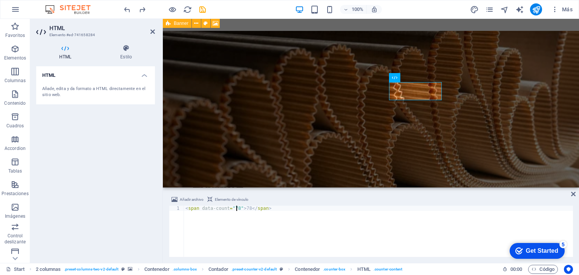
click at [235, 208] on div "< span data-count = "78" > 78 </ span >" at bounding box center [378, 237] width 389 height 62
click at [251, 208] on div "< span data-count = "2020" > 78 </ span >" at bounding box center [378, 237] width 389 height 62
type textarea "<span data-count="2020">2020</span>"
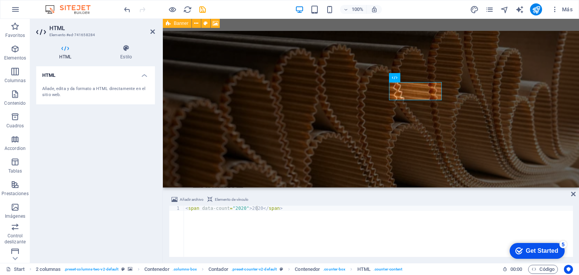
click at [129, 191] on div "HTML Añade, edita y da formato a HTML directamente en el sitio web." at bounding box center [95, 161] width 119 height 191
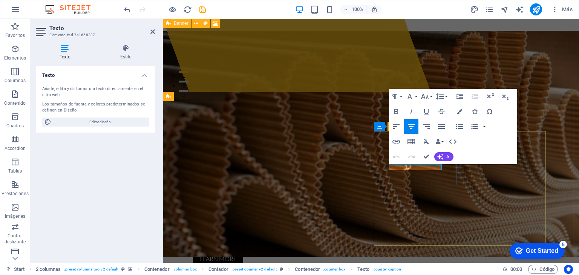
drag, startPoint x: 431, startPoint y: 168, endPoint x: 397, endPoint y: 167, distance: 34.7
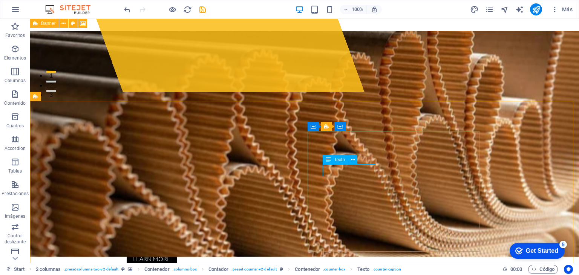
click at [329, 159] on icon at bounding box center [328, 159] width 5 height 9
click at [338, 161] on span "Texto" at bounding box center [339, 160] width 11 height 5
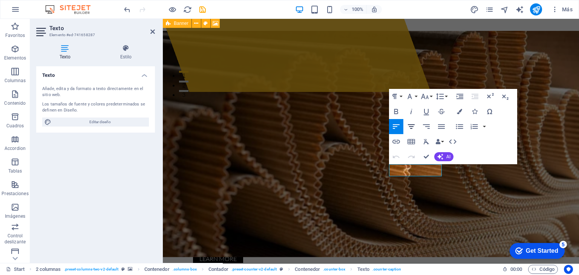
click at [409, 126] on icon "button" at bounding box center [411, 126] width 9 height 9
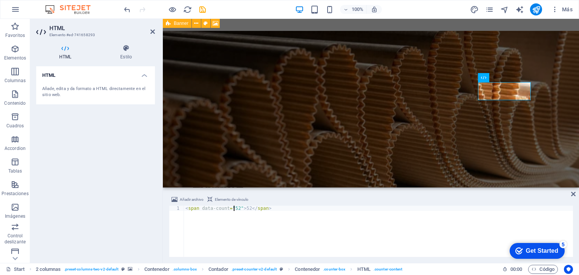
click at [234, 207] on div "< span data-count = "52" > 52 </ span >" at bounding box center [378, 237] width 389 height 62
click at [234, 208] on div "< span data-count = "52" > 52 </ span >" at bounding box center [378, 237] width 389 height 62
click at [235, 208] on div "< span data-count = "52" > 52 </ span >" at bounding box center [378, 237] width 389 height 62
click at [251, 206] on div "< span data-count = "3000" > 52 </ span >" at bounding box center [378, 237] width 389 height 62
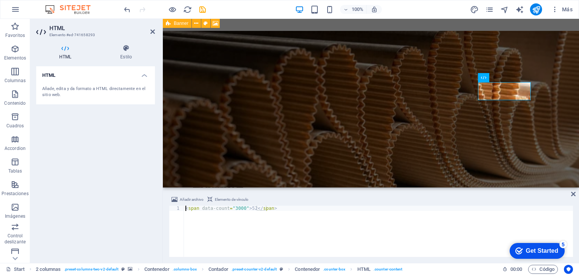
click at [251, 206] on div "< span data-count = "3000" > 52 </ span >" at bounding box center [378, 237] width 389 height 62
click at [251, 208] on div "< span data-count = "3000" > 52 </ span >" at bounding box center [378, 237] width 389 height 62
type textarea "<span data-count="3000">3000</span>"
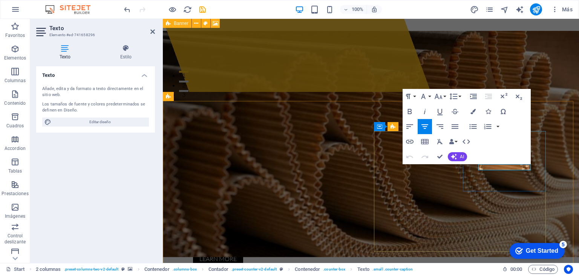
drag, startPoint x: 524, startPoint y: 168, endPoint x: 487, endPoint y: 168, distance: 37.7
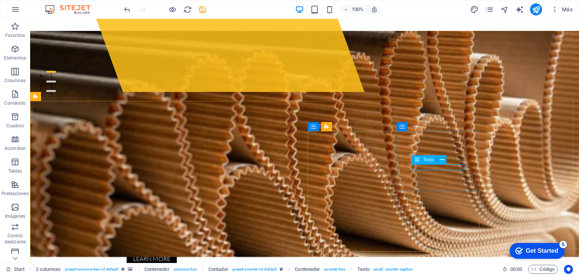
click at [416, 159] on icon at bounding box center [417, 159] width 5 height 9
click at [442, 161] on icon at bounding box center [442, 160] width 4 height 8
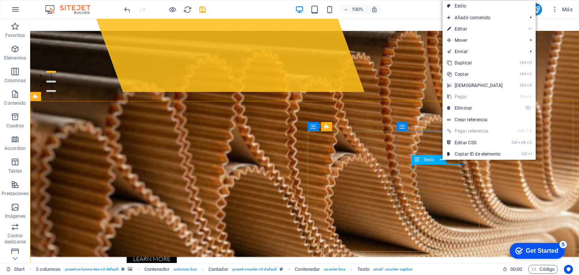
click at [432, 161] on span "Texto" at bounding box center [428, 160] width 11 height 5
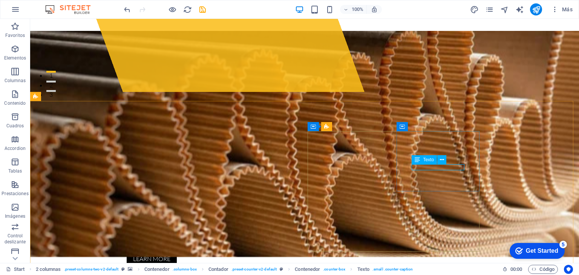
click at [418, 159] on icon at bounding box center [417, 159] width 5 height 9
click at [419, 162] on icon at bounding box center [417, 159] width 5 height 9
click at [420, 161] on div "Texto" at bounding box center [424, 159] width 25 height 9
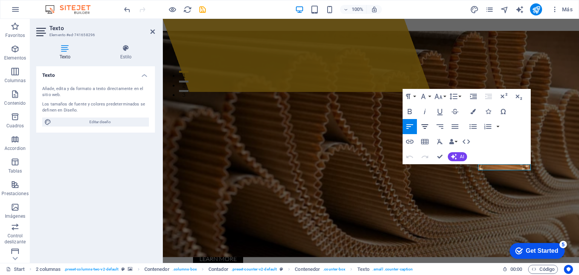
click at [425, 126] on icon "button" at bounding box center [424, 126] width 7 height 5
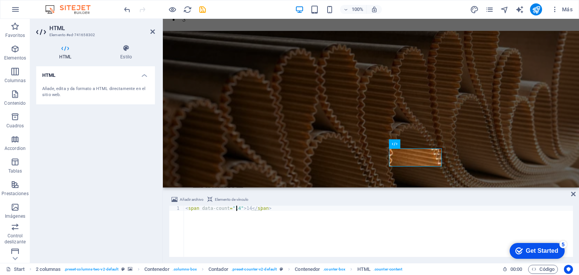
click at [237, 208] on div "< span data-count = "14" > 14 </ span >" at bounding box center [378, 237] width 389 height 62
click at [236, 206] on div "< span data-count = "+1M" > 14 </ span >" at bounding box center [378, 237] width 389 height 62
click at [248, 207] on div "< span data-count = "+5M" > 14 </ span >" at bounding box center [378, 237] width 389 height 62
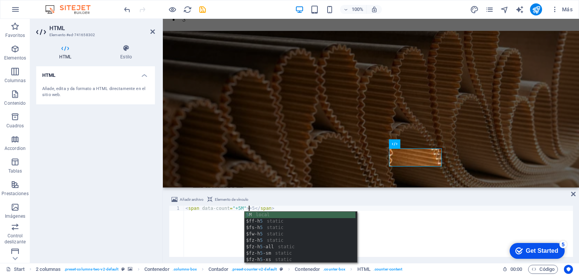
scroll to position [0, 5]
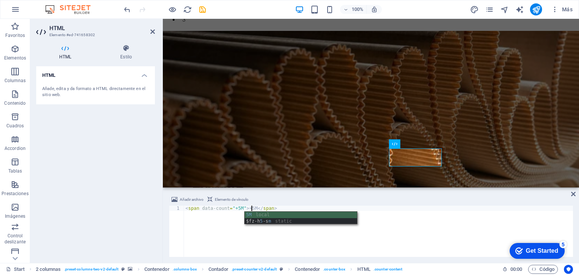
type textarea "<span data-count="+5M">+5M</span>"
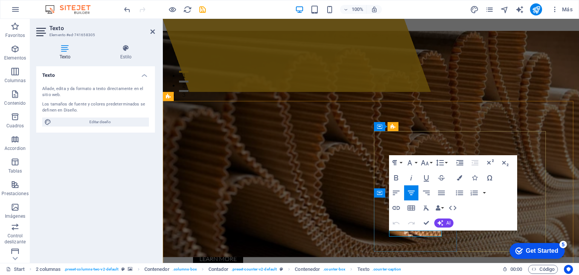
drag, startPoint x: 431, startPoint y: 233, endPoint x: 400, endPoint y: 233, distance: 31.3
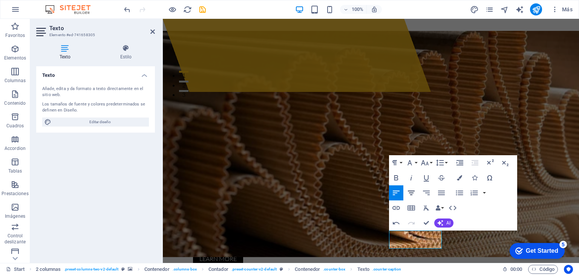
click at [411, 193] on icon "button" at bounding box center [411, 192] width 9 height 9
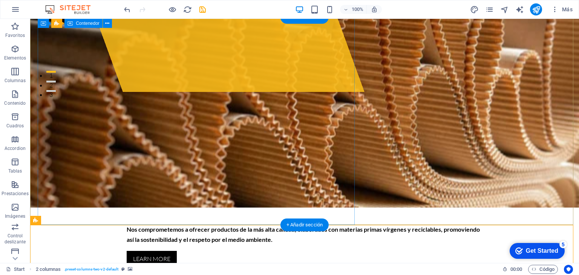
scroll to position [0, 0]
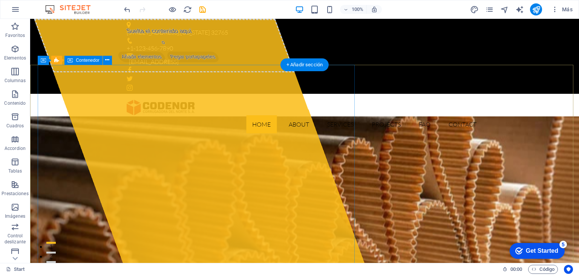
click at [182, 72] on div "Suelta el contenido aquí o Añadir elementos Pegar portapapeles" at bounding box center [164, 46] width 261 height 54
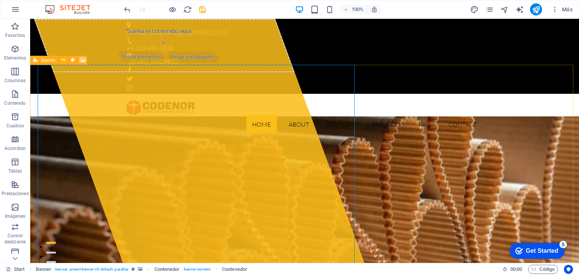
click at [81, 61] on icon at bounding box center [83, 60] width 6 height 8
select select "%"
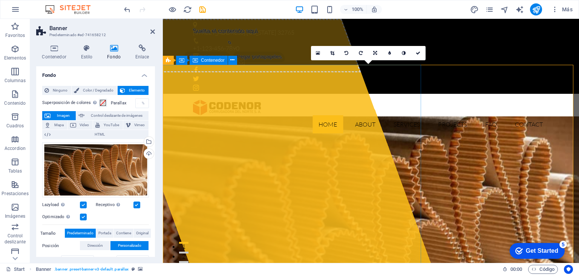
click at [231, 72] on div "Suelta el contenido aquí o Añadir elementos Pegar portapapeles" at bounding box center [230, 46] width 261 height 54
select select "%"
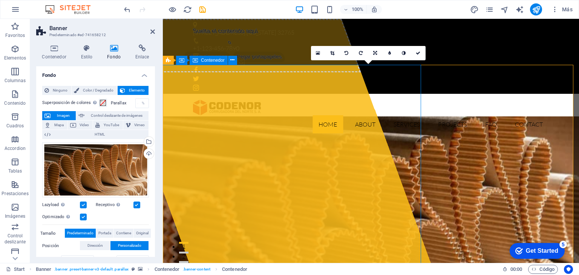
select select "px"
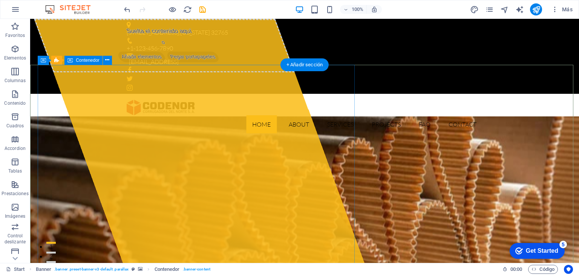
click at [231, 72] on div "Suelta el contenido aquí o Añadir elementos Pegar portapapeles" at bounding box center [164, 46] width 261 height 54
drag, startPoint x: 196, startPoint y: 82, endPoint x: 191, endPoint y: 81, distance: 4.6
click at [195, 72] on div "Suelta el contenido aquí o Añadir elementos Pegar portapapeles" at bounding box center [164, 46] width 261 height 54
click at [112, 72] on div "Suelta el contenido aquí o Añadir elementos Pegar portapapeles" at bounding box center [164, 46] width 261 height 54
click at [190, 136] on div "Suelta el contenido aquí o Añadir elementos Pegar portapapeles" at bounding box center [199, 141] width 330 height 244
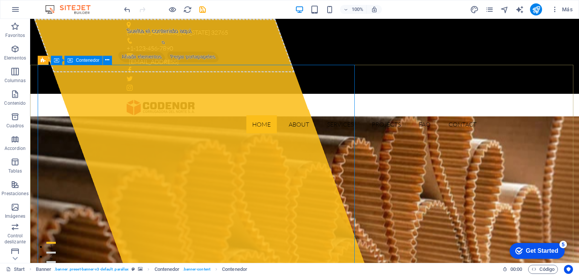
click at [95, 61] on span "Contenedor" at bounding box center [88, 60] width 24 height 5
click at [82, 59] on icon at bounding box center [83, 60] width 6 height 8
select select "%"
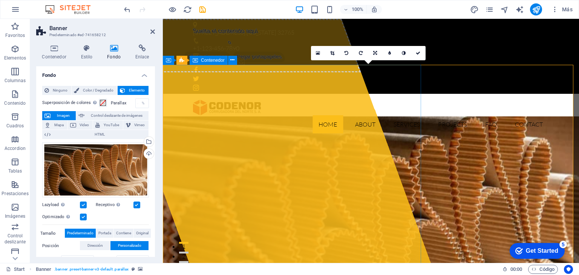
click at [256, 72] on div "Suelta el contenido aquí o Añadir elementos Pegar portapapeles" at bounding box center [230, 46] width 261 height 54
click at [295, 72] on div "Suelta el contenido aquí o Añadir elementos Pegar portapapeles" at bounding box center [230, 46] width 261 height 54
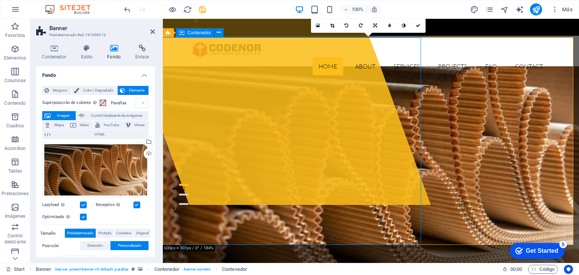
scroll to position [113, 0]
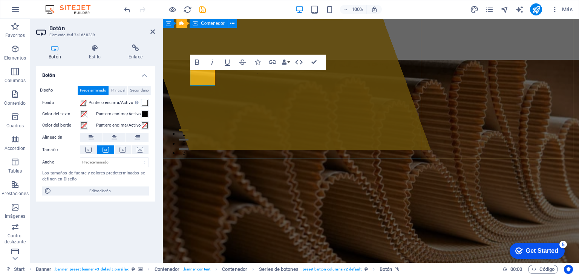
click at [243, 105] on div "Suelta el contenido aquí o Añadir elementos Pegar portapapeles" at bounding box center [265, 28] width 330 height 244
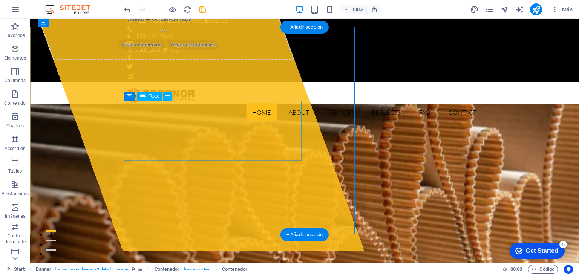
scroll to position [0, 0]
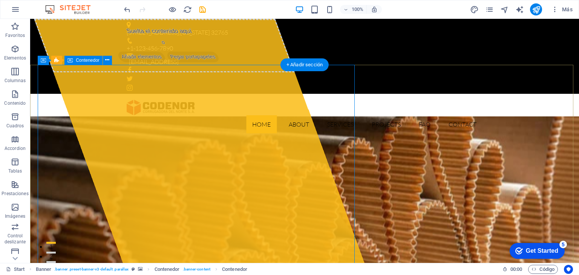
click at [205, 72] on div "Suelta el contenido aquí o Añadir elementos Pegar portapapeles" at bounding box center [164, 46] width 261 height 54
select select "%"
select select "px"
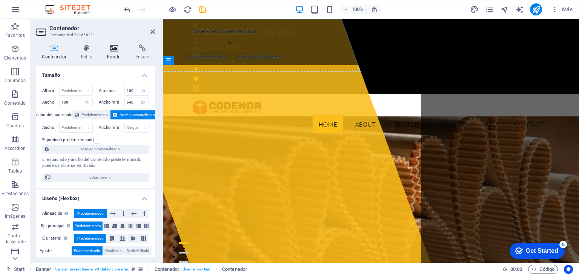
click at [113, 46] on icon at bounding box center [113, 48] width 25 height 8
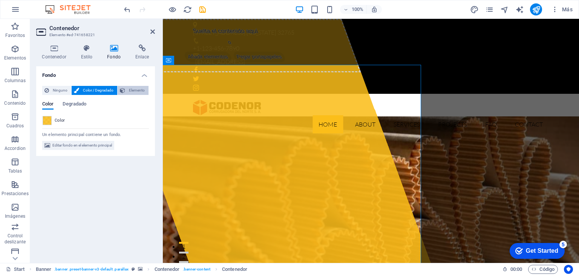
click at [132, 89] on span "Elemento" at bounding box center [136, 90] width 19 height 9
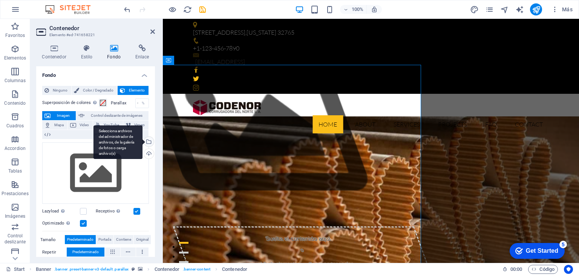
click at [148, 141] on div "Selecciona archivos del administrador de archivos, de la galería de fotos o car…" at bounding box center [147, 142] width 11 height 11
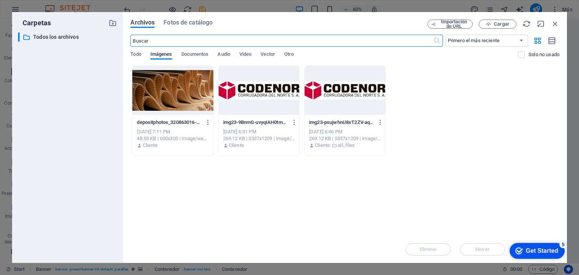
click at [272, 80] on div at bounding box center [259, 90] width 81 height 49
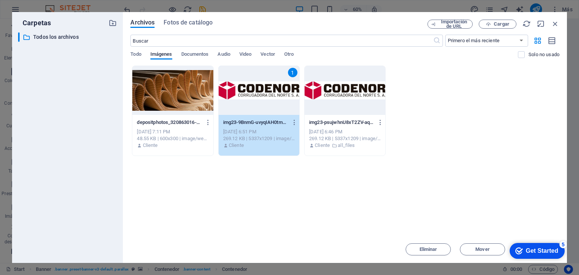
click at [516, 249] on icon "checkmark" at bounding box center [519, 251] width 8 height 8
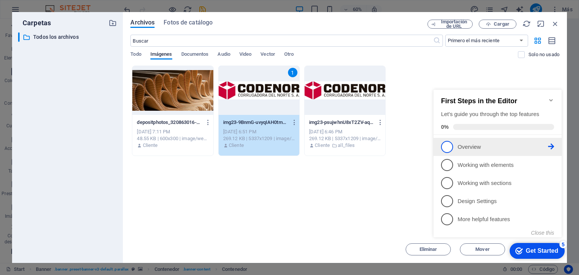
click at [484, 149] on p "Overview - incomplete" at bounding box center [503, 147] width 90 height 8
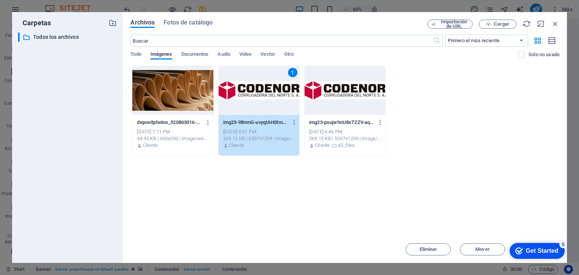
click at [274, 100] on div "1" at bounding box center [259, 90] width 81 height 49
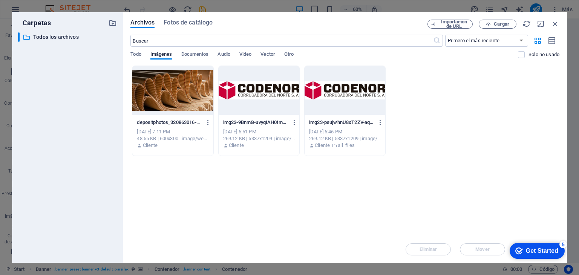
click at [274, 100] on div at bounding box center [259, 90] width 81 height 49
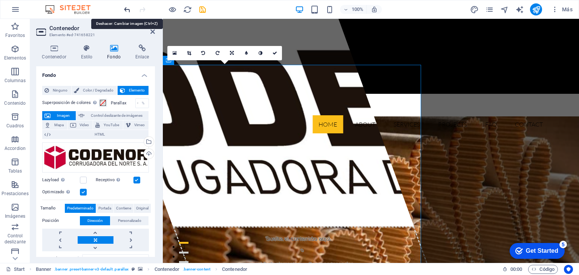
click at [125, 8] on icon "undo" at bounding box center [127, 9] width 9 height 9
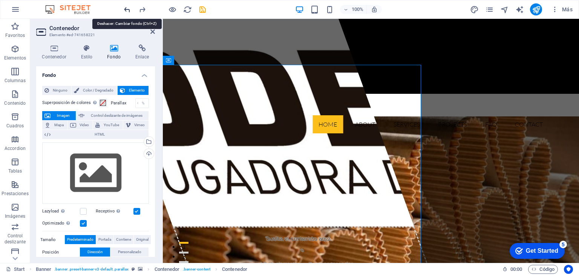
click at [125, 7] on icon "undo" at bounding box center [127, 9] width 9 height 9
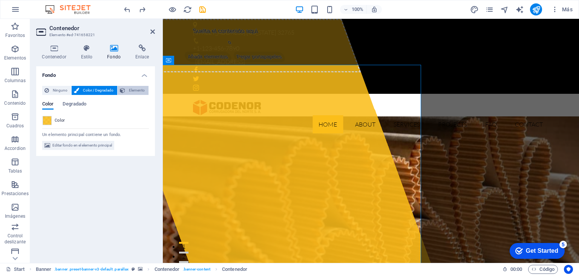
click at [135, 87] on span "Elemento" at bounding box center [136, 90] width 19 height 9
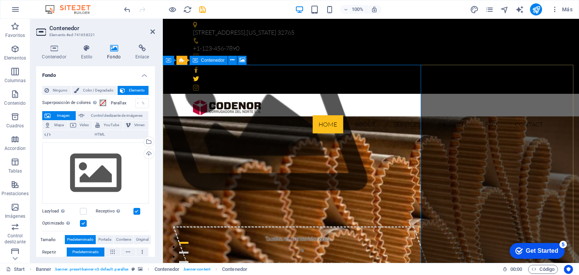
click at [267, 227] on div "Suelta el contenido aquí o Añadir elementos Pegar portapapeles" at bounding box center [303, 254] width 261 height 54
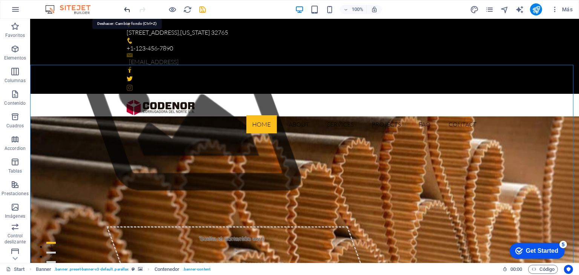
click at [125, 5] on icon "undo" at bounding box center [127, 9] width 9 height 9
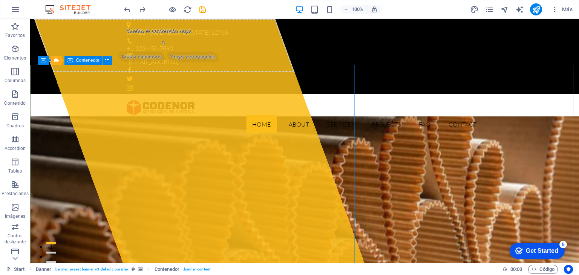
click at [220, 62] on span "Pegar portapapeles" at bounding box center [192, 57] width 55 height 11
drag, startPoint x: 202, startPoint y: 8, endPoint x: 201, endPoint y: 4, distance: 4.1
click at [202, 8] on icon "save" at bounding box center [202, 9] width 9 height 9
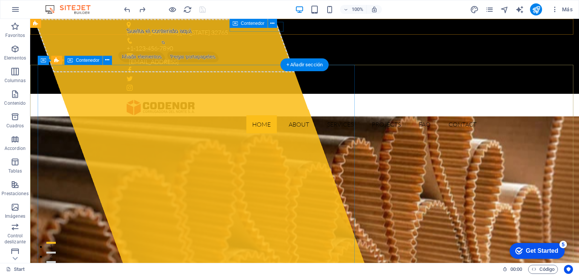
click at [249, 72] on div "Suelta el contenido aquí o Añadir elementos Pegar portapapeles" at bounding box center [164, 46] width 261 height 54
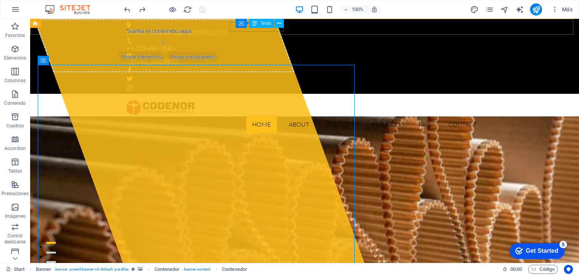
click at [271, 28] on div "Texto" at bounding box center [261, 23] width 25 height 9
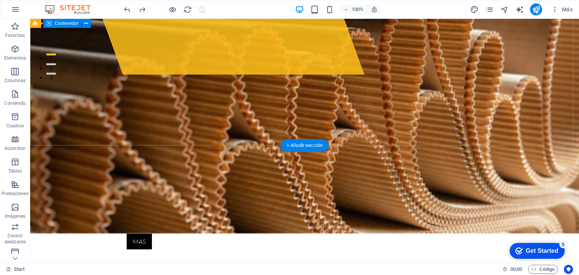
scroll to position [113, 0]
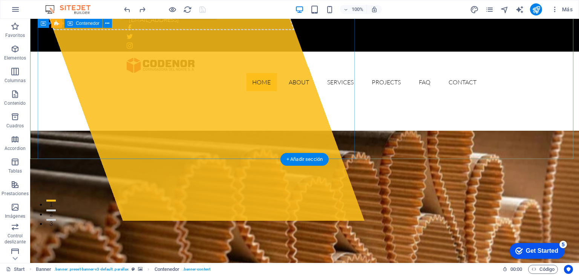
scroll to position [0, 0]
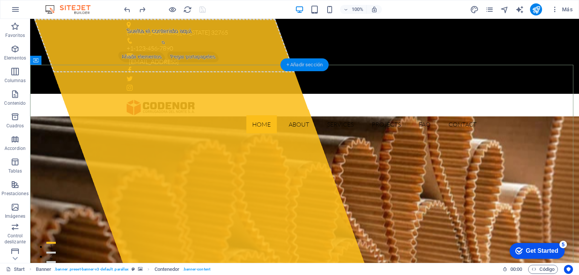
drag, startPoint x: 304, startPoint y: 64, endPoint x: 150, endPoint y: 63, distance: 154.2
click at [304, 64] on div "+ Añadir sección" at bounding box center [304, 64] width 48 height 13
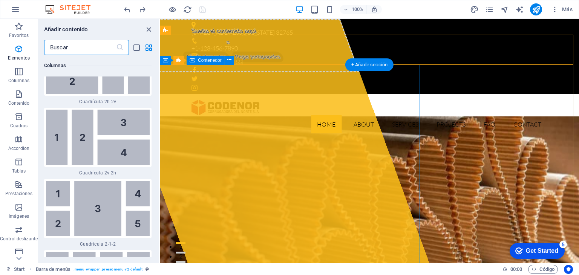
scroll to position [2554, 0]
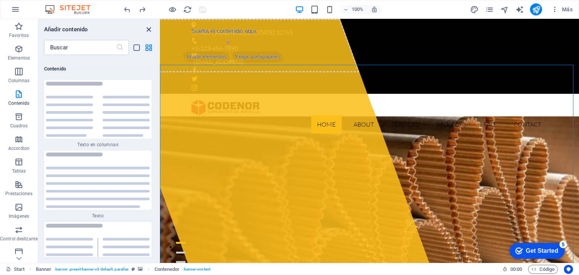
drag, startPoint x: 146, startPoint y: 29, endPoint x: 119, endPoint y: 16, distance: 30.5
click at [146, 29] on icon "close panel" at bounding box center [148, 29] width 9 height 9
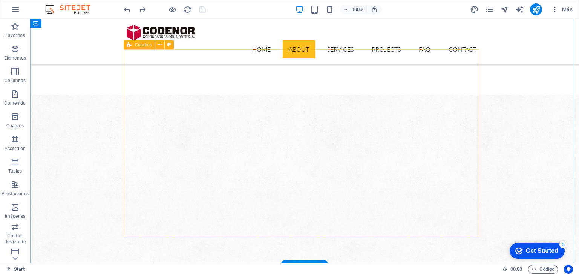
scroll to position [339, 0]
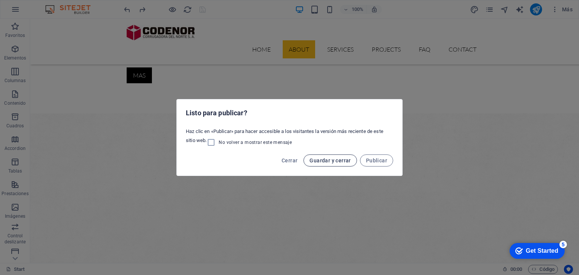
click at [327, 159] on span "Guardar y cerrar" at bounding box center [329, 161] width 41 height 6
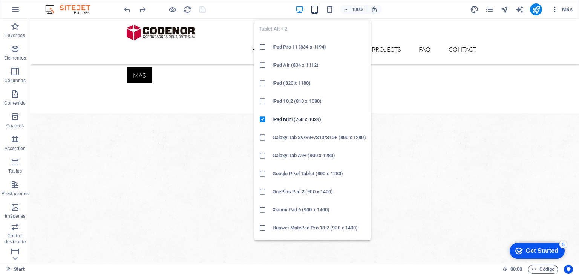
click at [314, 7] on icon "button" at bounding box center [314, 9] width 9 height 9
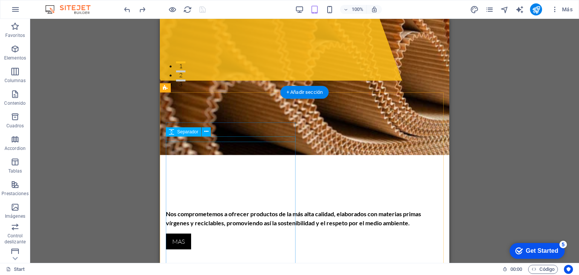
scroll to position [0, 0]
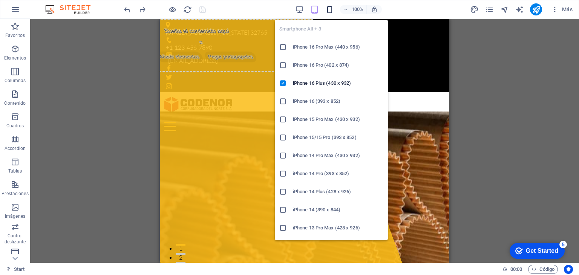
click at [330, 8] on icon "button" at bounding box center [329, 9] width 9 height 9
